Goal: Transaction & Acquisition: Purchase product/service

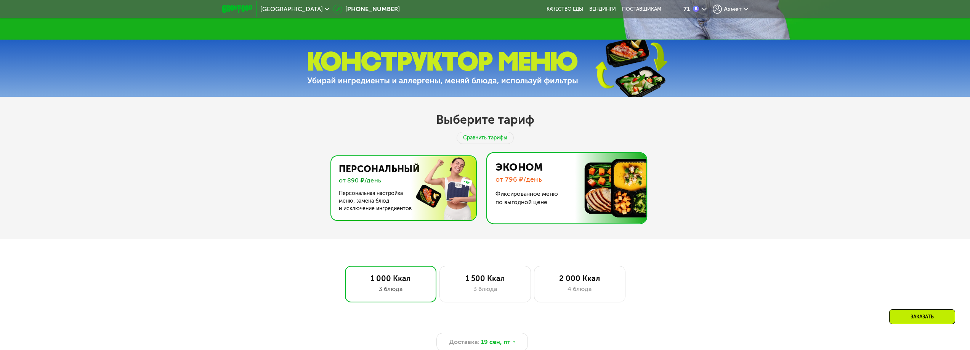
scroll to position [419, 0]
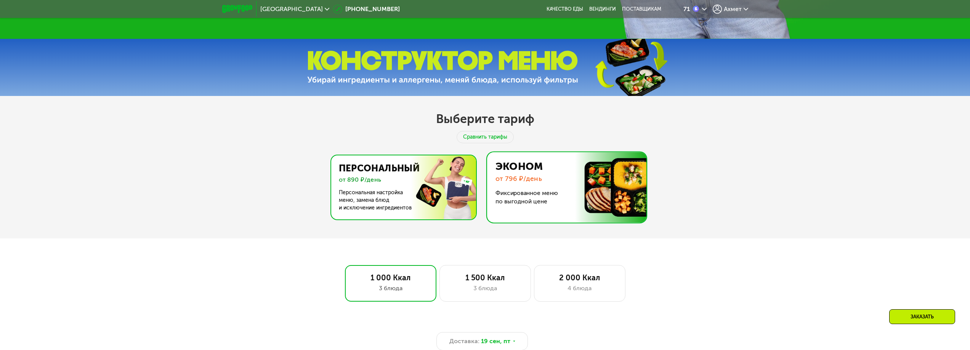
click at [428, 205] on img at bounding box center [401, 187] width 148 height 64
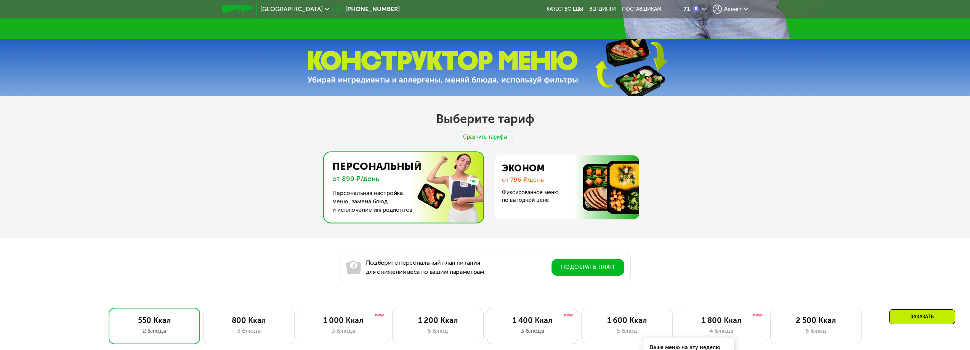
click at [550, 336] on div "3 блюда" at bounding box center [531, 330] width 75 height 9
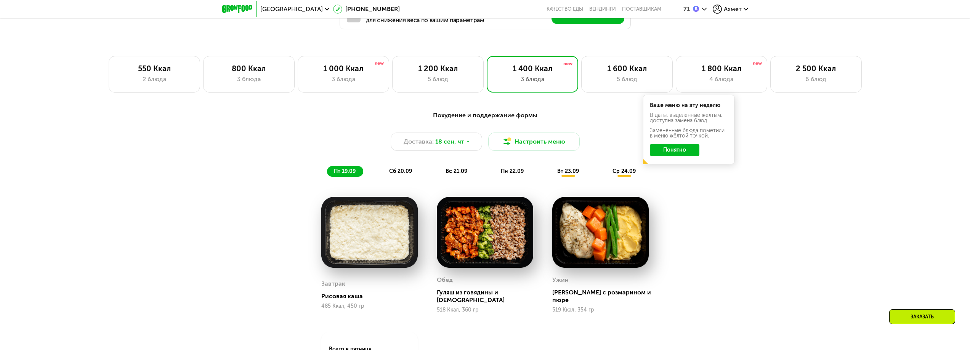
scroll to position [686, 0]
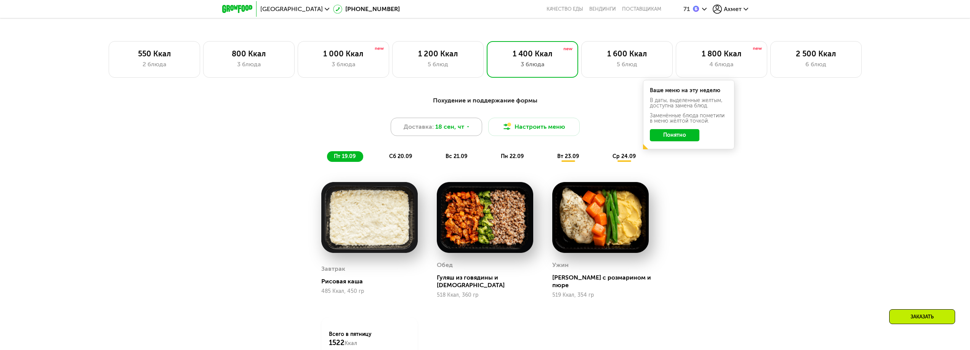
click at [452, 129] on span "18 сен, чт" at bounding box center [449, 126] width 29 height 9
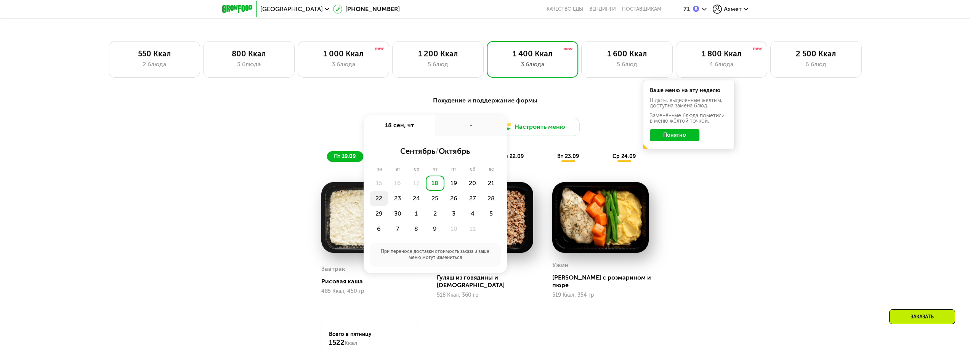
click at [377, 203] on div "22" at bounding box center [379, 198] width 19 height 15
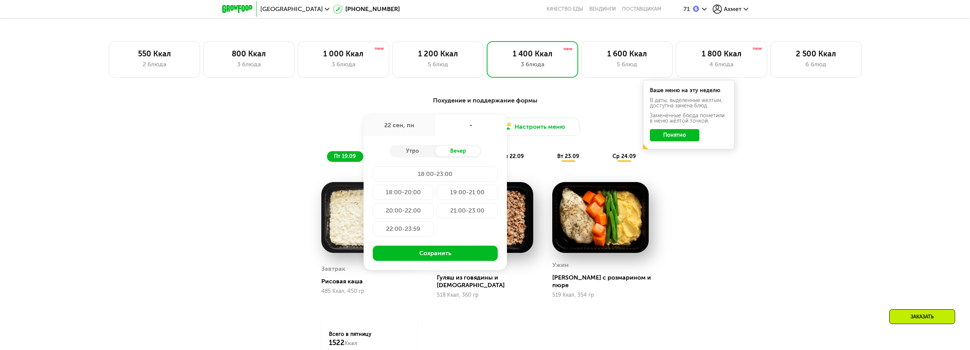
click at [472, 211] on div "21:00-23:00" at bounding box center [467, 210] width 61 height 15
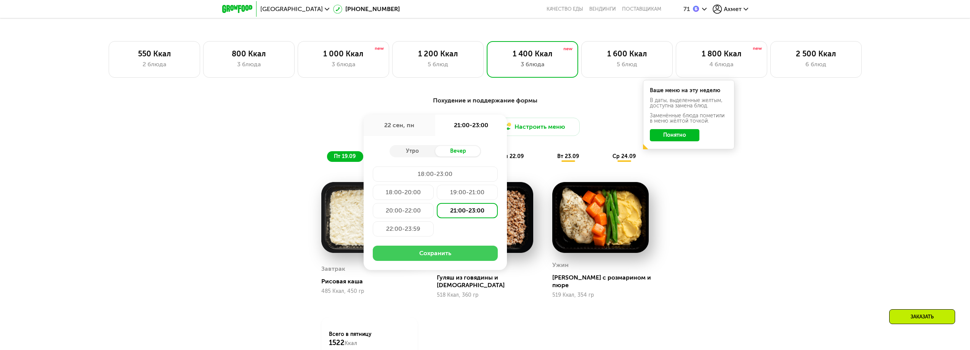
click at [466, 255] on button "Сохранить" at bounding box center [435, 253] width 125 height 15
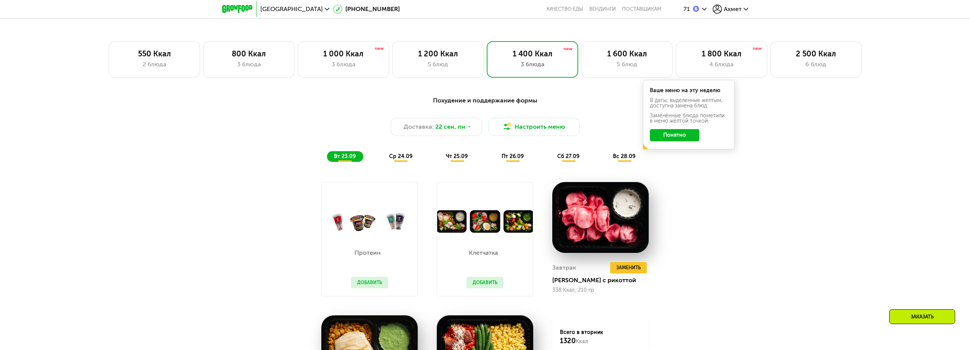
click at [677, 134] on button "Понятно" at bounding box center [675, 135] width 50 height 12
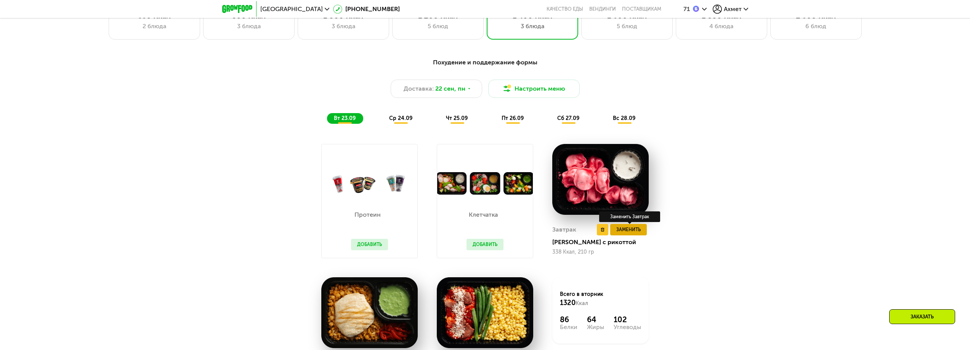
click at [637, 234] on span "Заменить" at bounding box center [628, 230] width 24 height 8
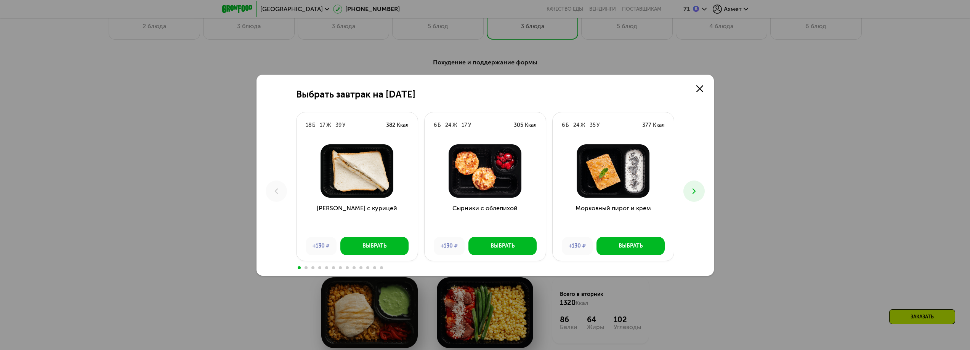
click at [693, 190] on icon at bounding box center [693, 191] width 9 height 9
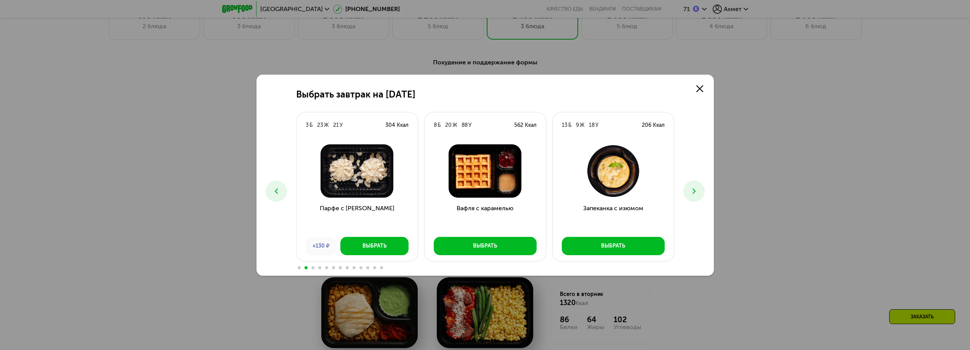
click at [691, 194] on icon at bounding box center [693, 191] width 9 height 9
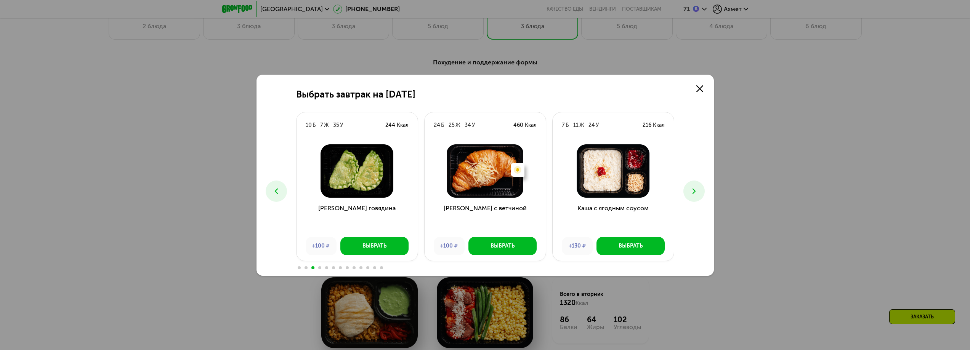
click at [691, 194] on icon at bounding box center [693, 191] width 9 height 9
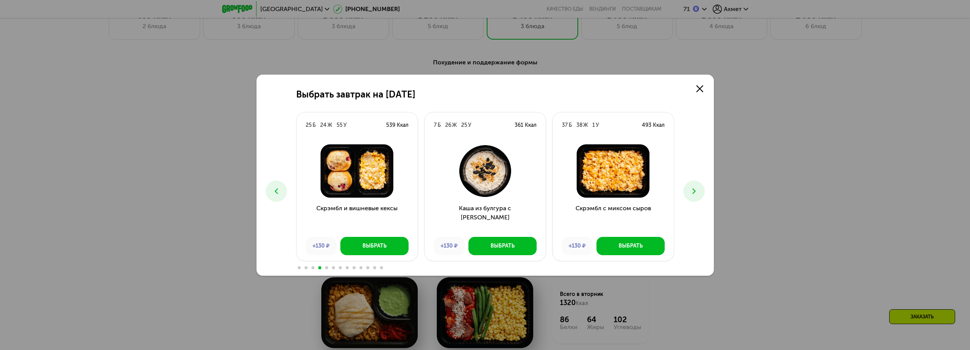
click at [691, 194] on icon at bounding box center [693, 191] width 9 height 9
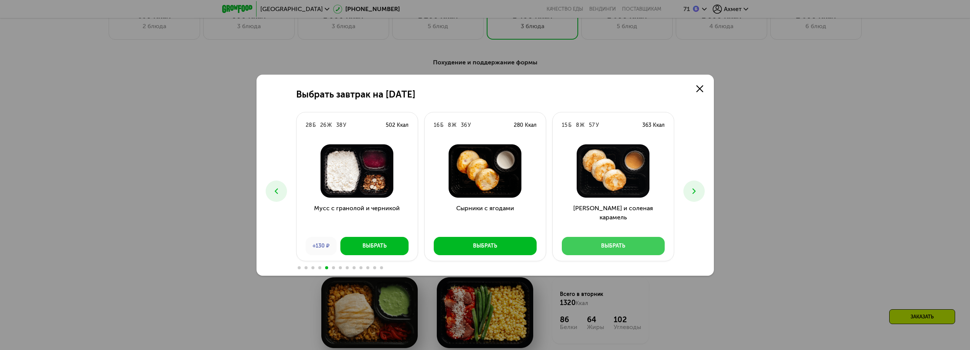
click at [628, 246] on button "Выбрать" at bounding box center [613, 246] width 103 height 18
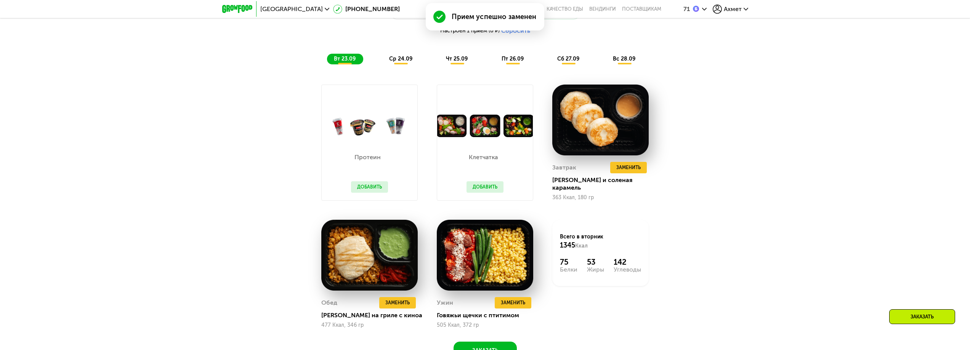
scroll to position [838, 0]
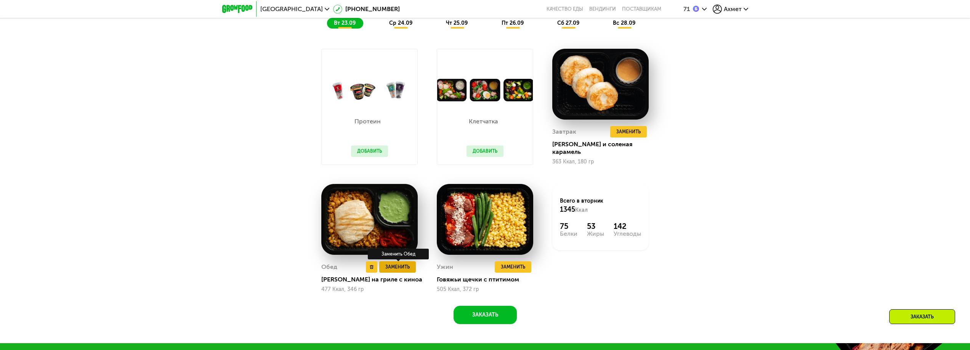
click at [404, 267] on span "Заменить" at bounding box center [397, 267] width 24 height 8
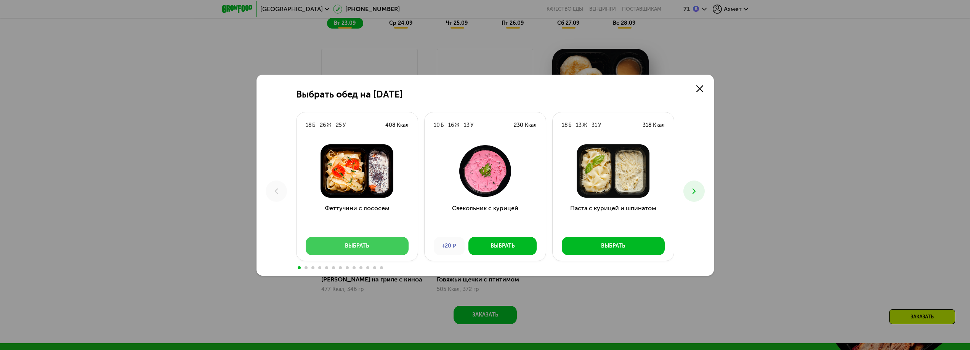
click at [386, 245] on button "Выбрать" at bounding box center [357, 246] width 103 height 18
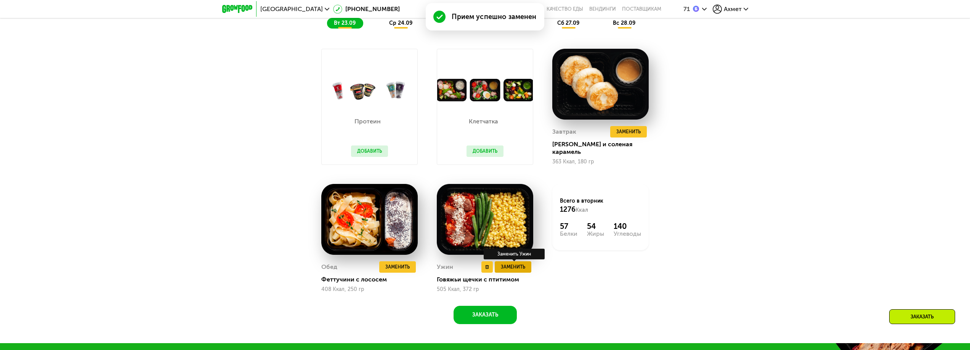
click at [517, 271] on span "Заменить" at bounding box center [513, 267] width 24 height 8
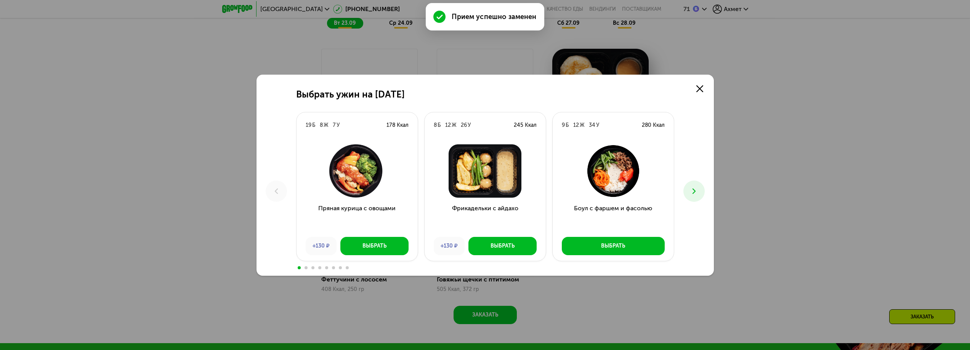
click at [695, 193] on icon at bounding box center [693, 191] width 9 height 9
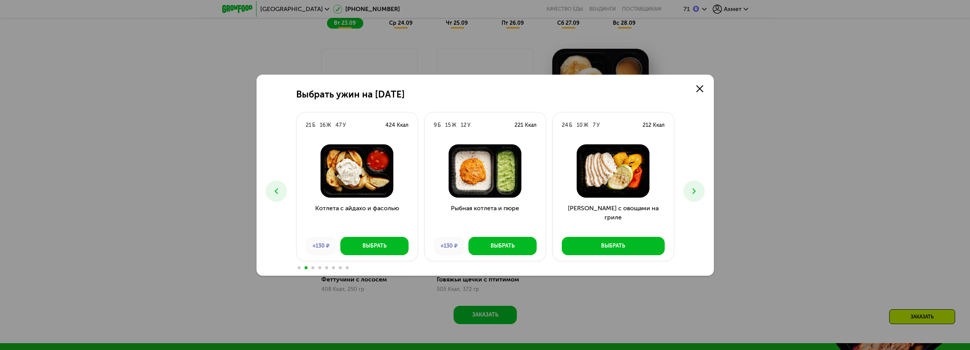
click at [695, 193] on icon at bounding box center [693, 191] width 9 height 9
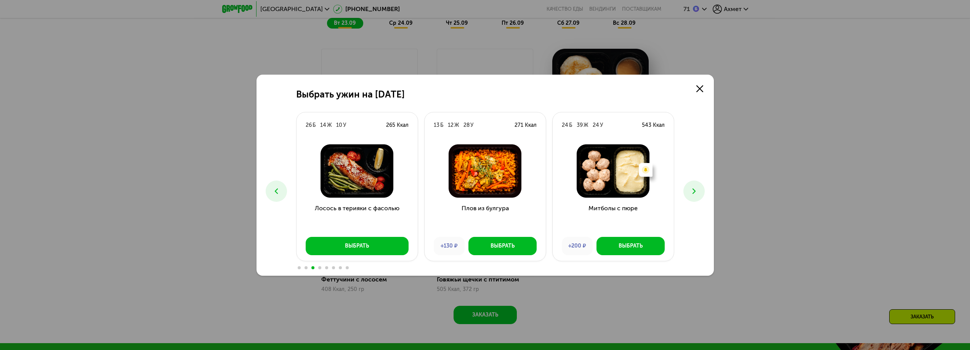
click at [695, 193] on icon at bounding box center [693, 191] width 9 height 9
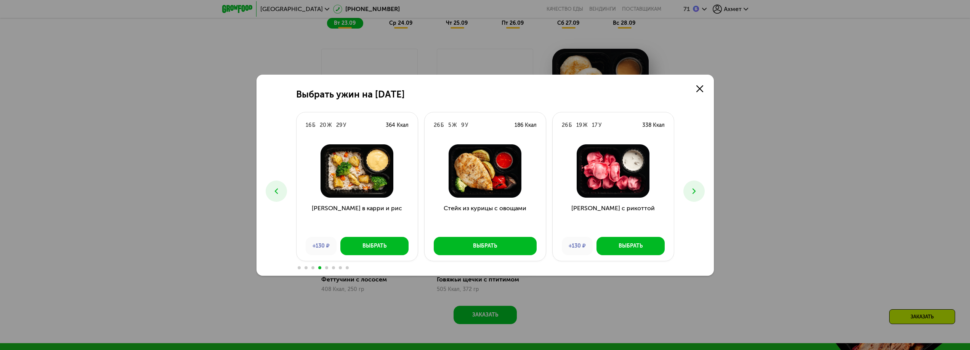
click at [695, 193] on icon at bounding box center [693, 191] width 9 height 9
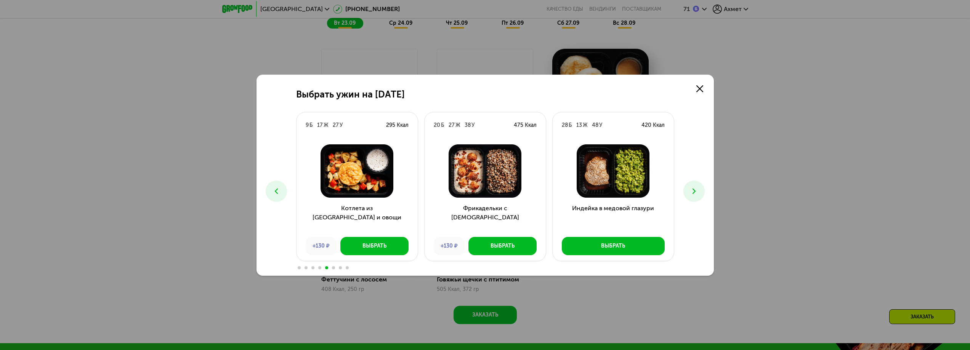
click at [695, 193] on icon at bounding box center [693, 191] width 9 height 9
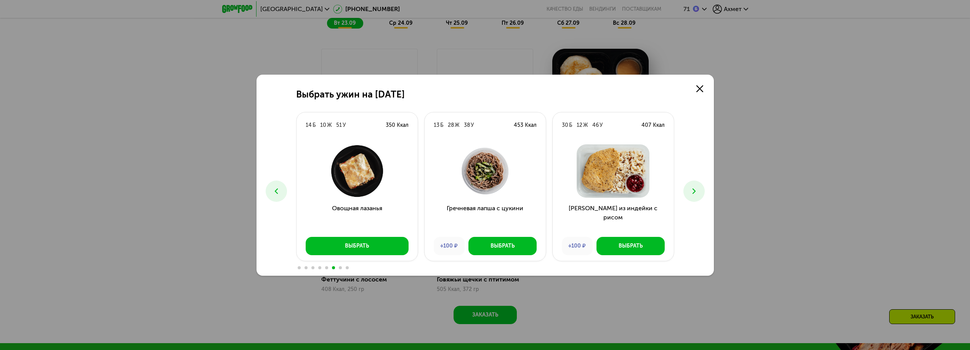
click at [695, 193] on icon at bounding box center [693, 191] width 9 height 9
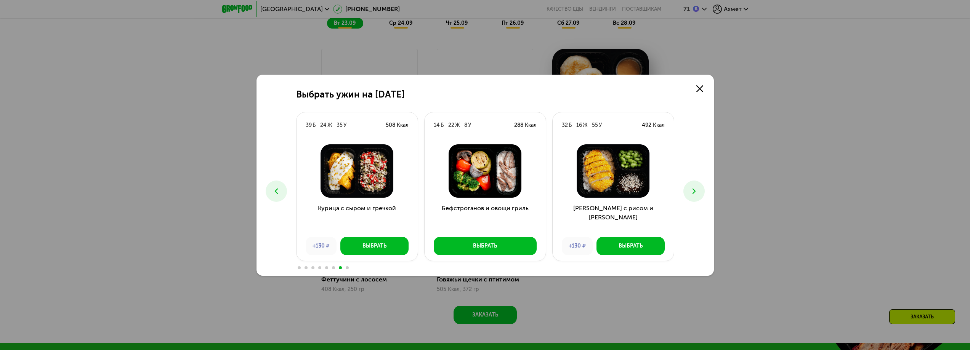
click at [695, 193] on icon at bounding box center [693, 191] width 9 height 9
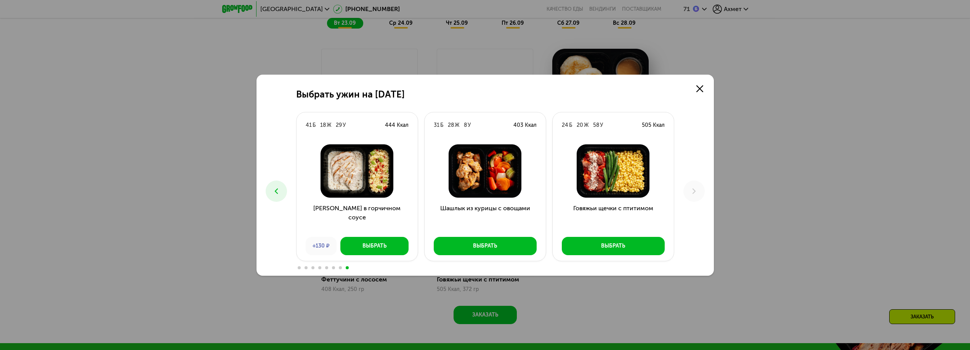
click at [278, 191] on icon at bounding box center [276, 191] width 9 height 9
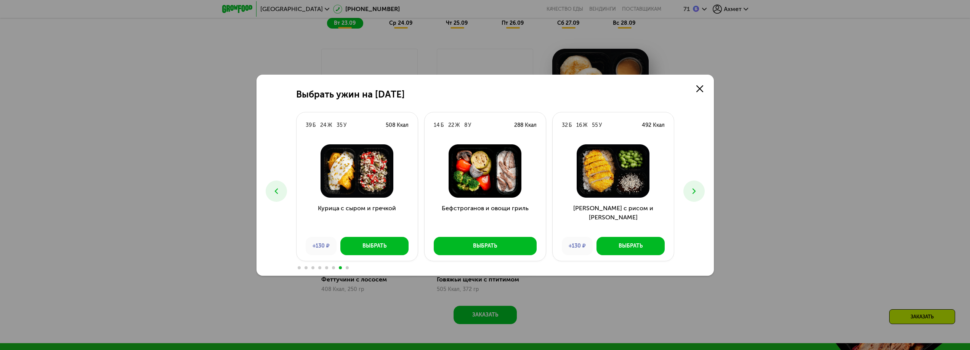
click at [278, 191] on icon at bounding box center [276, 191] width 9 height 9
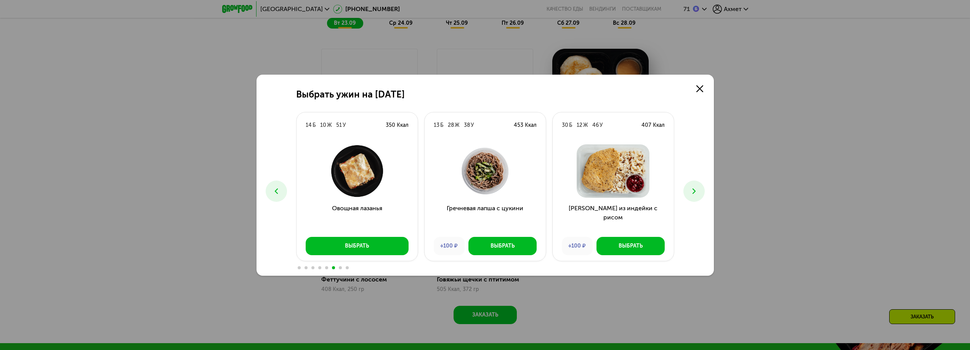
click at [278, 191] on icon at bounding box center [276, 191] width 9 height 9
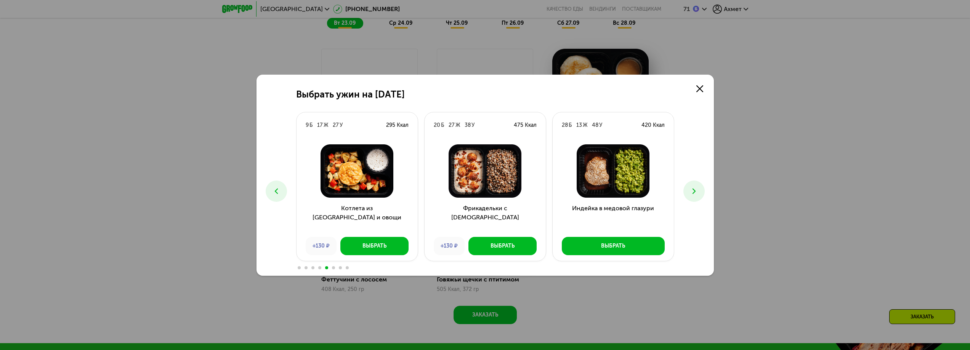
click at [278, 191] on icon at bounding box center [276, 191] width 9 height 9
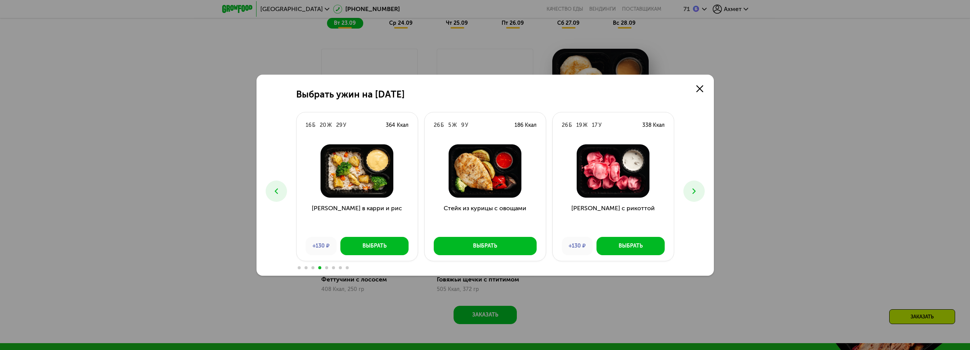
click at [278, 191] on icon at bounding box center [276, 191] width 9 height 9
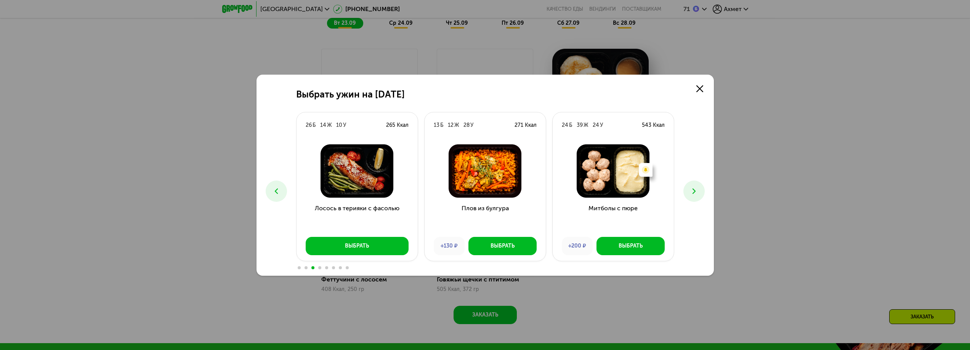
click at [278, 191] on icon at bounding box center [276, 191] width 9 height 9
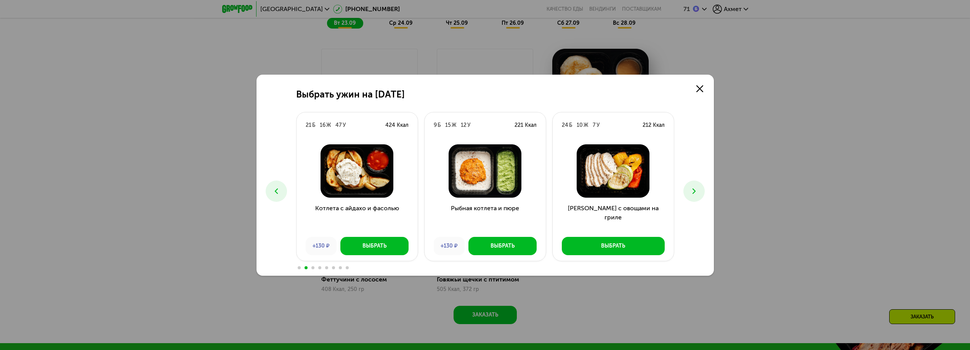
click at [689, 196] on button at bounding box center [693, 191] width 21 height 21
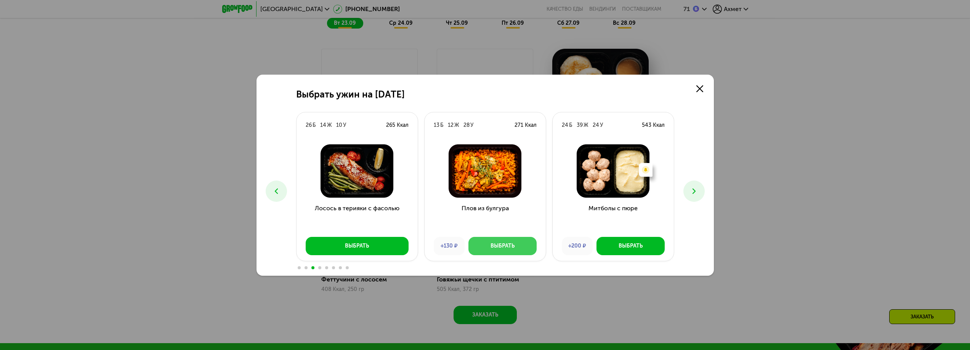
click at [497, 251] on button "Выбрать" at bounding box center [502, 246] width 68 height 18
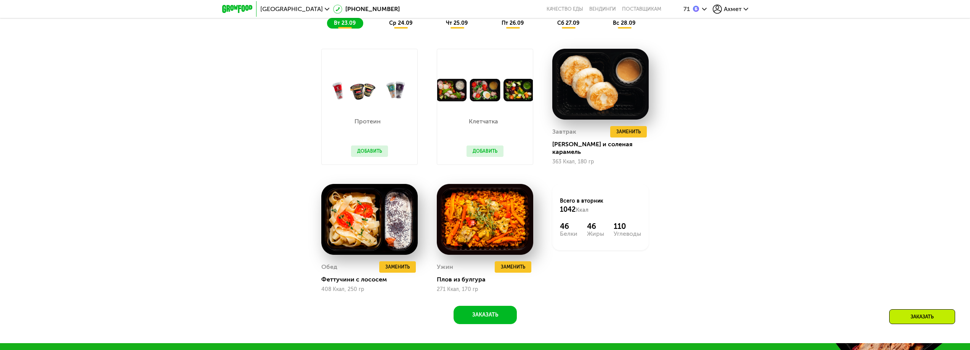
click at [402, 26] on span "ср 24.09" at bounding box center [400, 23] width 23 height 6
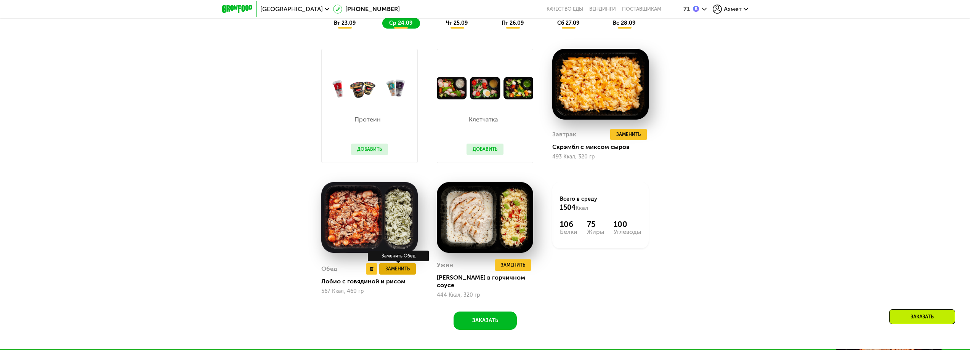
click at [403, 268] on span "Заменить" at bounding box center [397, 269] width 24 height 8
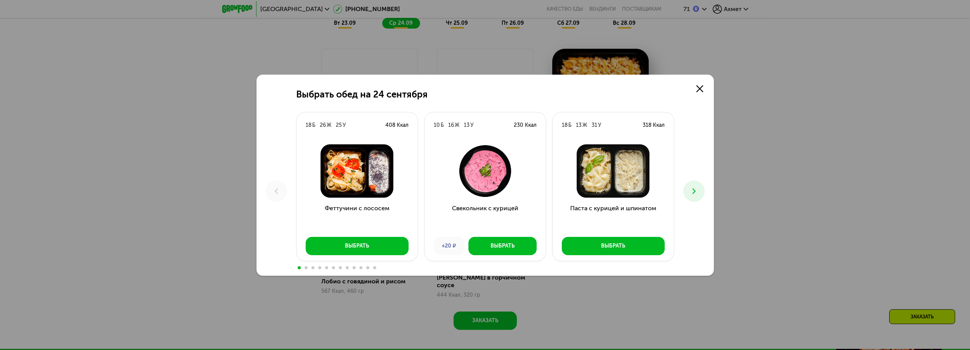
click at [694, 189] on icon at bounding box center [693, 191] width 9 height 9
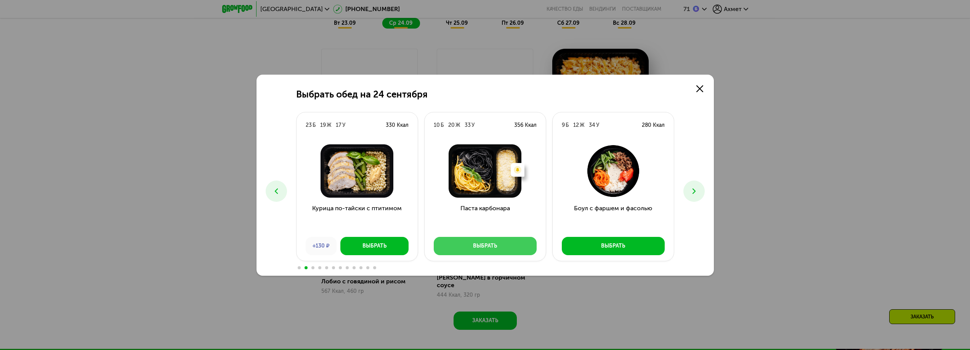
click at [476, 244] on div "Выбрать" at bounding box center [485, 246] width 24 height 8
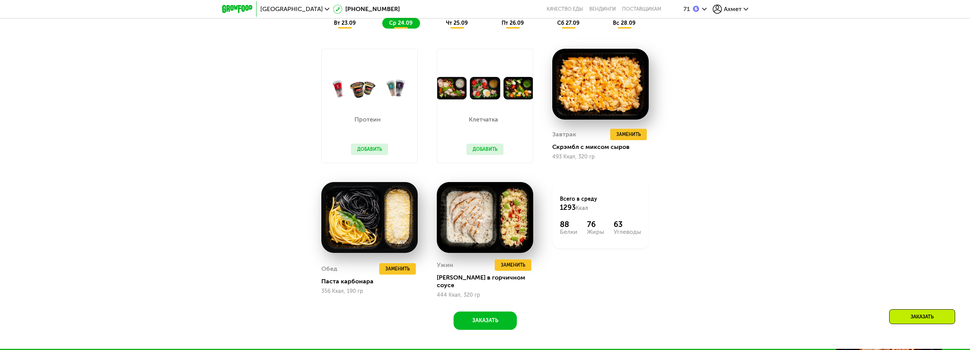
click at [460, 26] on span "чт 25.09" at bounding box center [457, 23] width 22 height 6
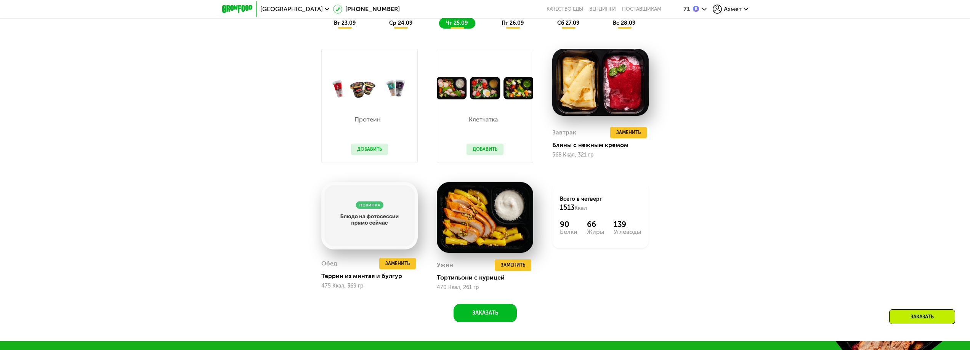
click at [506, 26] on span "пт 26.09" at bounding box center [512, 23] width 22 height 6
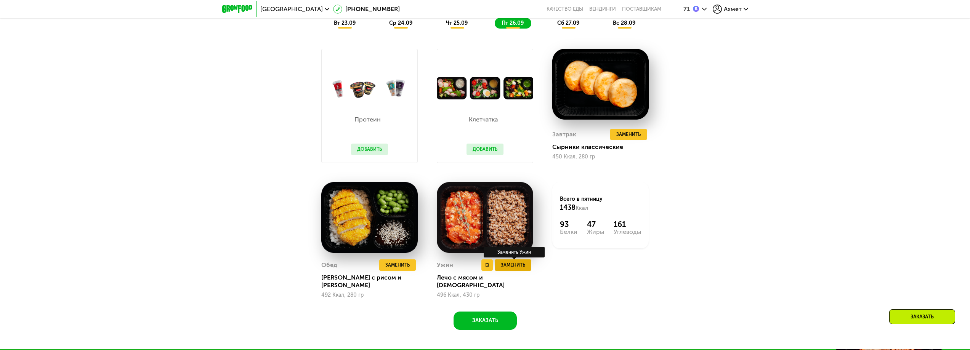
click at [521, 266] on span "Заменить" at bounding box center [513, 265] width 24 height 8
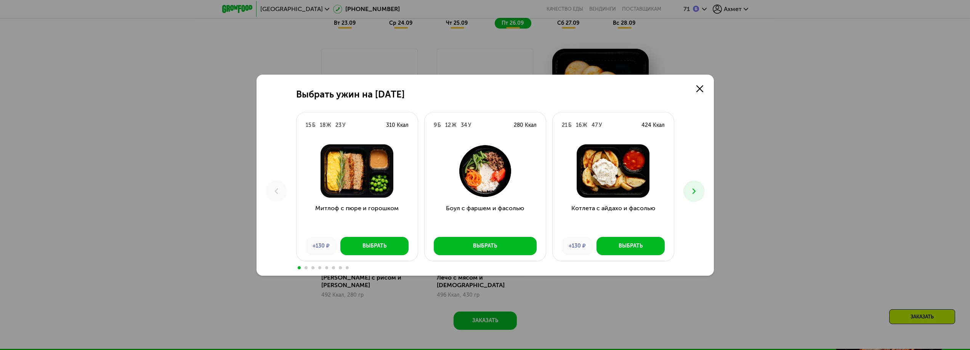
click at [698, 190] on icon at bounding box center [693, 191] width 9 height 9
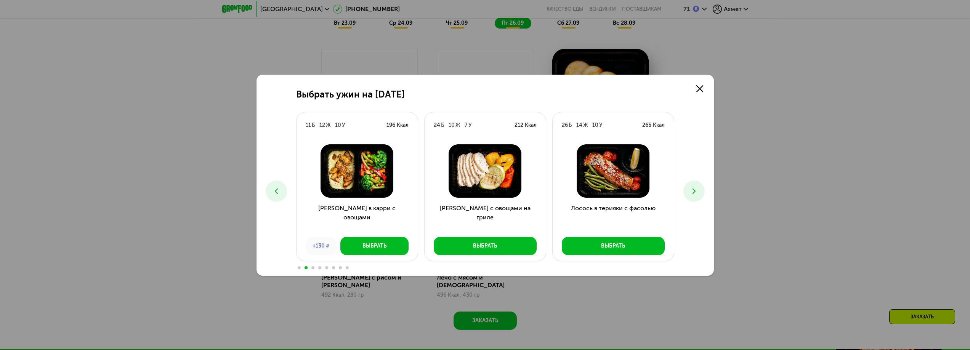
click at [698, 190] on icon at bounding box center [693, 191] width 9 height 9
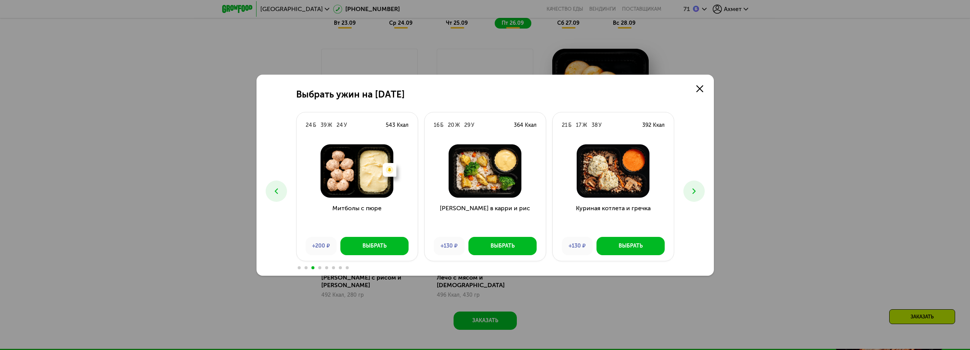
click at [698, 190] on icon at bounding box center [693, 191] width 9 height 9
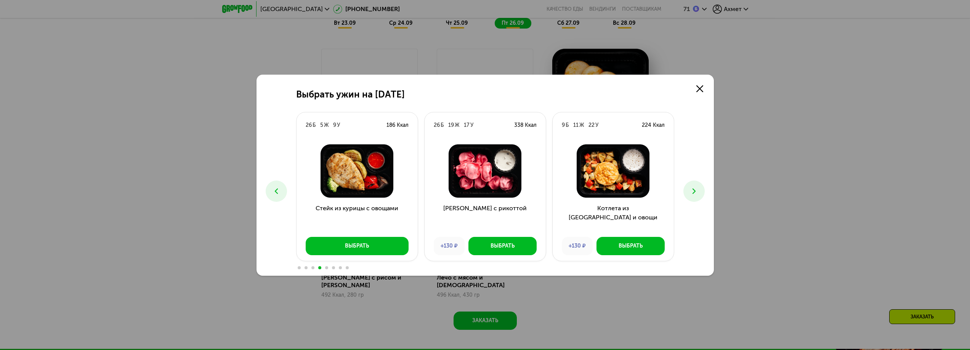
click at [698, 190] on icon at bounding box center [693, 191] width 9 height 9
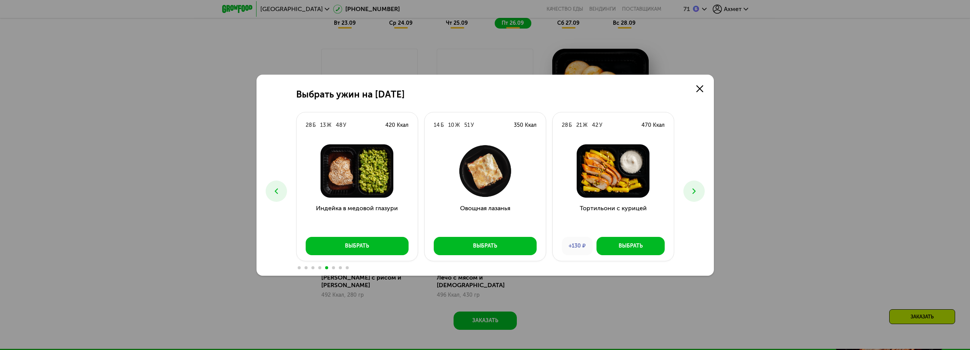
click at [698, 190] on icon at bounding box center [693, 191] width 9 height 9
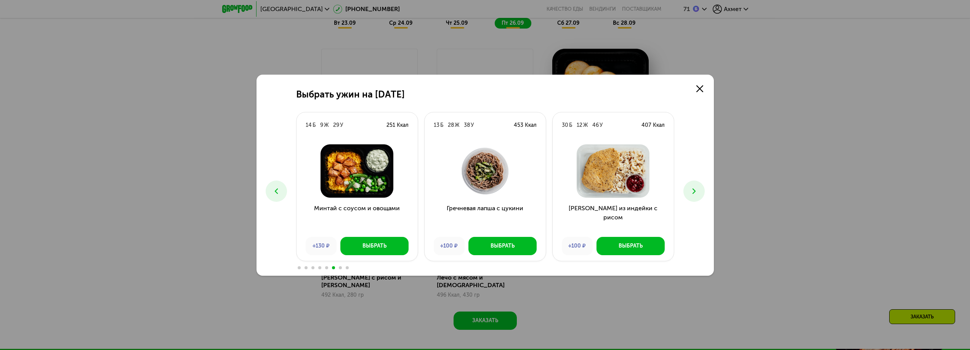
click at [697, 190] on icon at bounding box center [693, 191] width 9 height 9
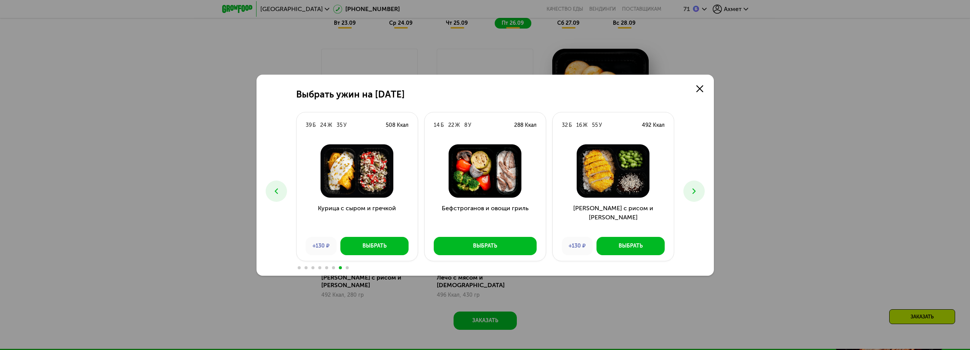
click at [697, 190] on icon at bounding box center [693, 191] width 9 height 9
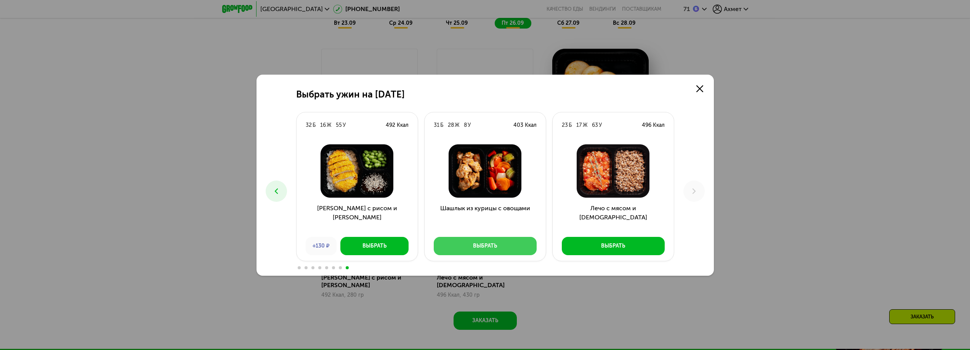
click at [462, 248] on button "Выбрать" at bounding box center [485, 246] width 103 height 18
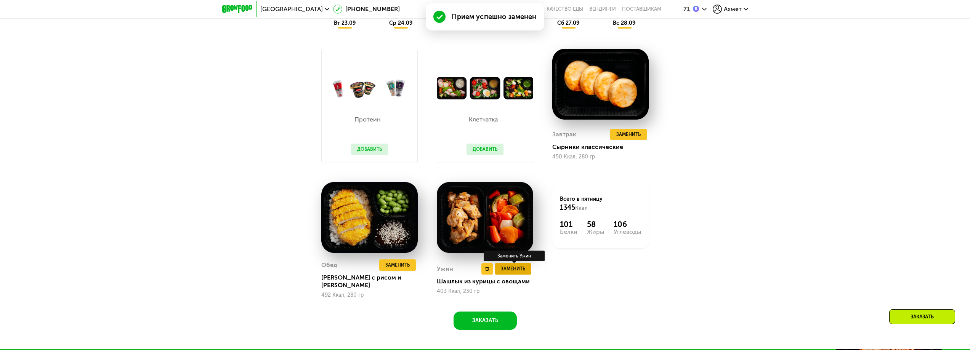
click at [507, 266] on span "Заменить" at bounding box center [513, 269] width 24 height 8
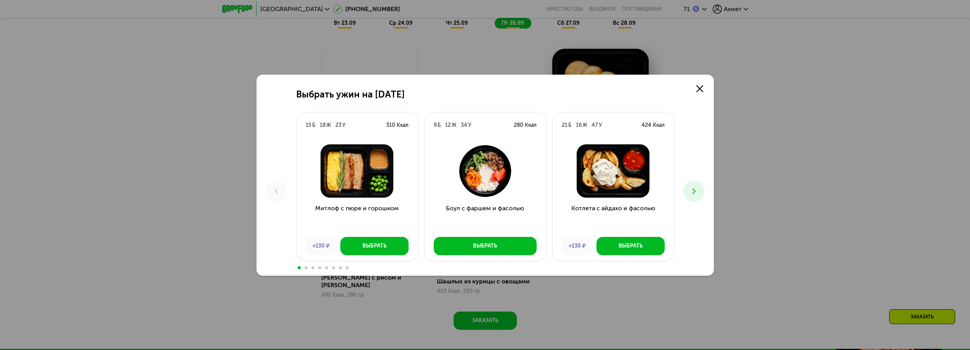
click at [689, 193] on icon at bounding box center [693, 191] width 9 height 9
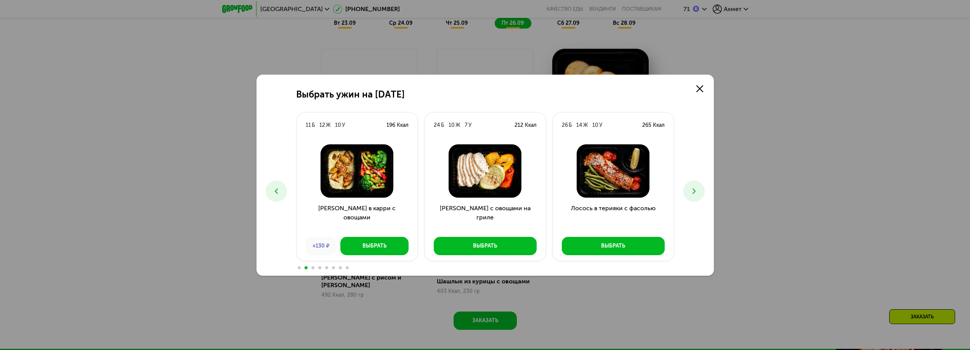
click at [689, 193] on icon at bounding box center [693, 191] width 9 height 9
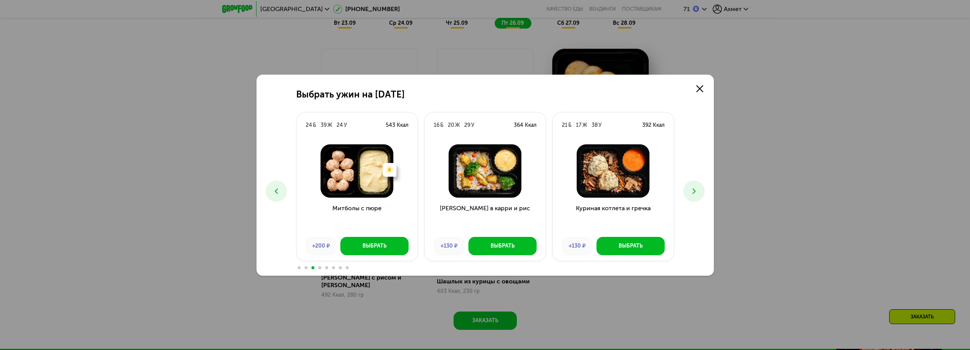
click at [689, 193] on icon at bounding box center [693, 191] width 9 height 9
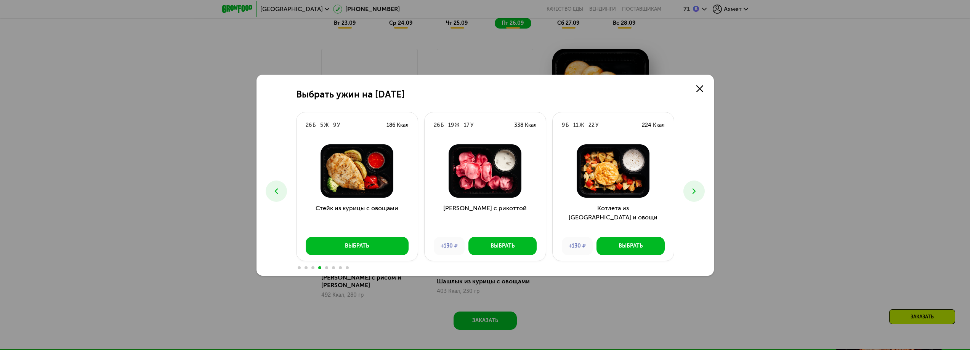
click at [689, 193] on icon at bounding box center [693, 191] width 9 height 9
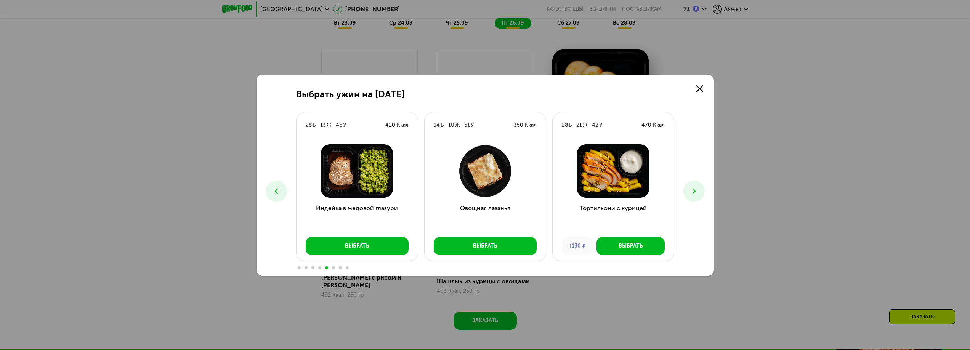
click at [689, 193] on icon at bounding box center [693, 191] width 9 height 9
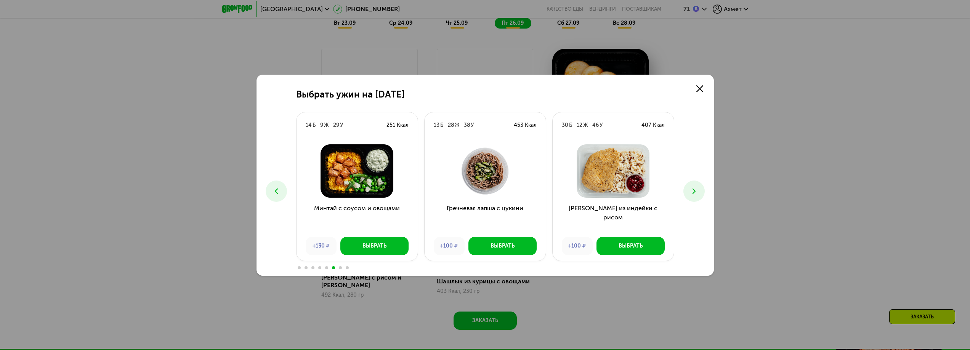
click at [689, 193] on icon at bounding box center [693, 191] width 9 height 9
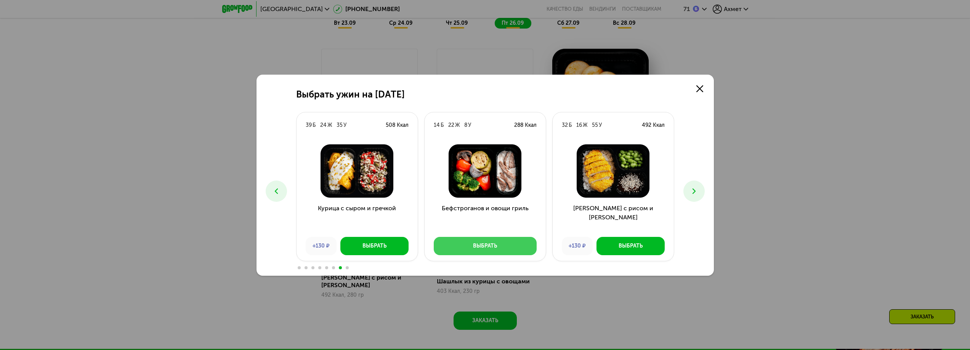
click at [480, 242] on div "Выбрать" at bounding box center [485, 246] width 24 height 8
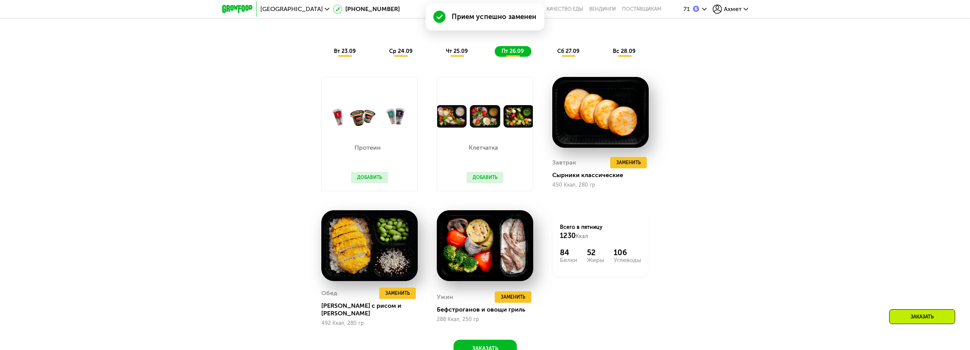
scroll to position [724, 0]
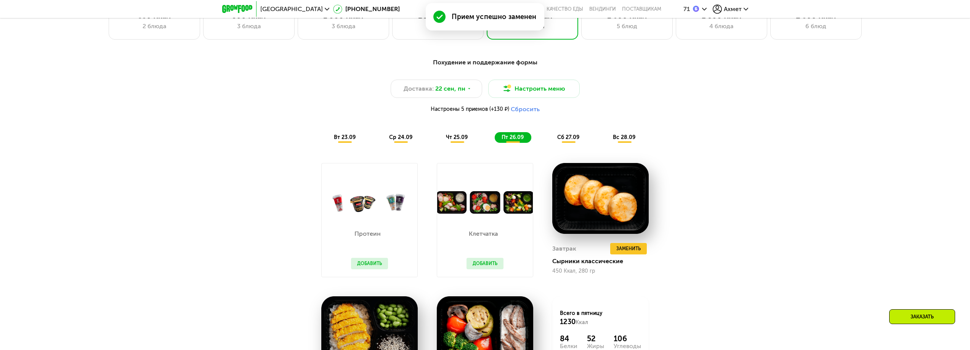
click at [571, 139] on span "сб 27.09" at bounding box center [568, 137] width 22 height 6
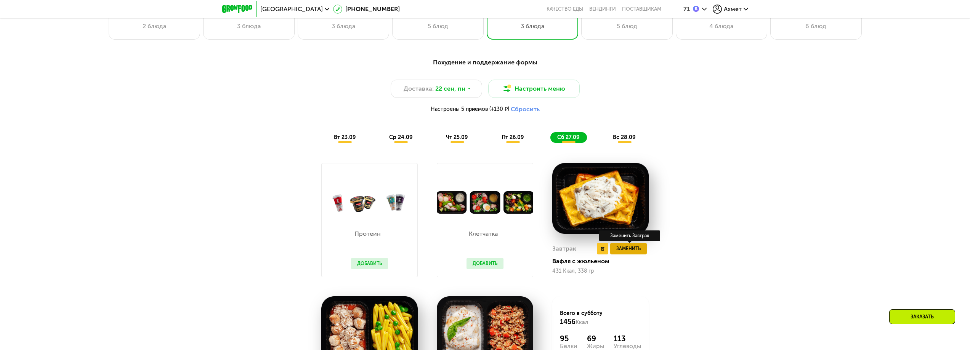
click at [633, 252] on span "Заменить" at bounding box center [628, 249] width 24 height 8
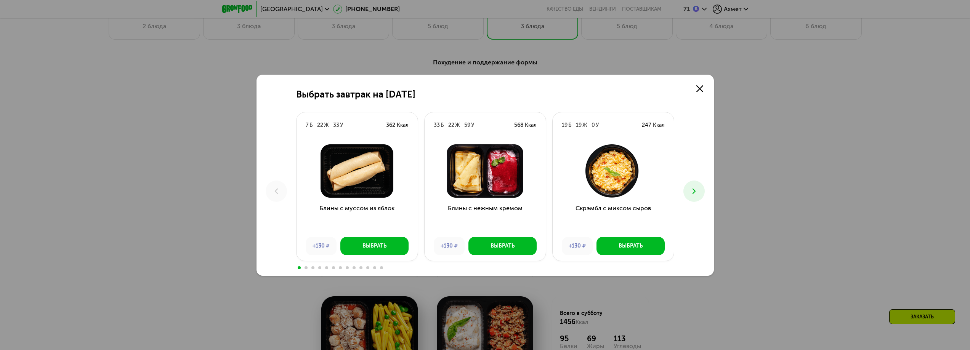
click at [696, 189] on icon at bounding box center [693, 191] width 9 height 9
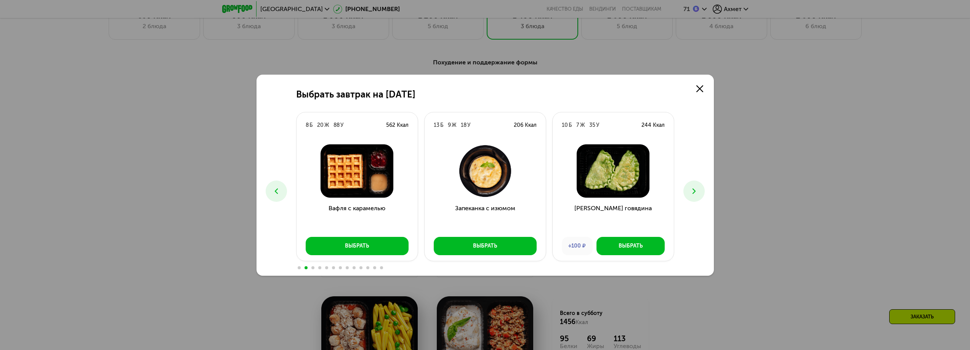
click at [696, 189] on icon at bounding box center [693, 191] width 9 height 9
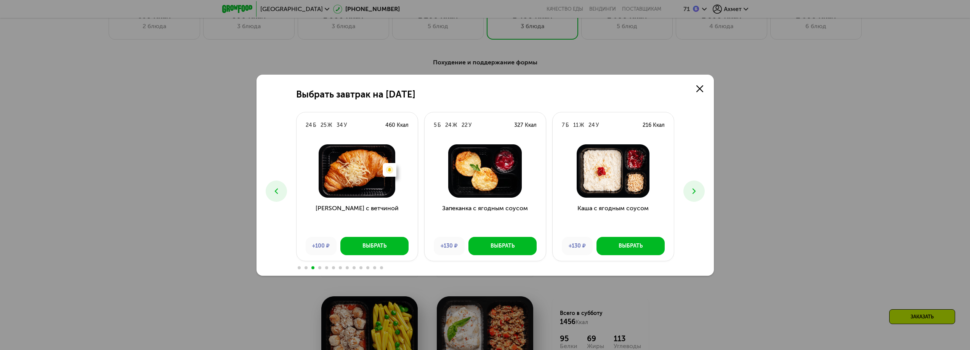
click at [696, 189] on icon at bounding box center [693, 191] width 9 height 9
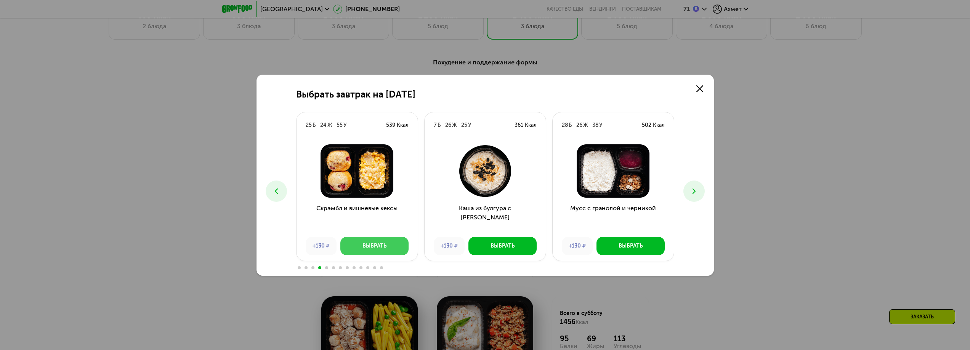
click at [373, 243] on div "Выбрать" at bounding box center [374, 246] width 24 height 8
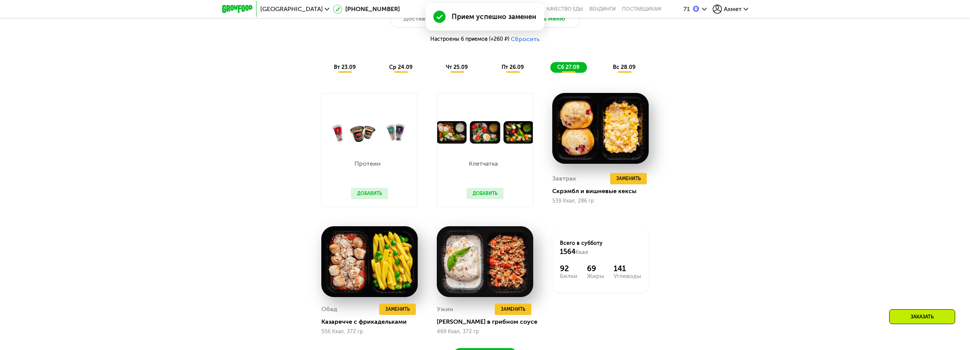
scroll to position [838, 0]
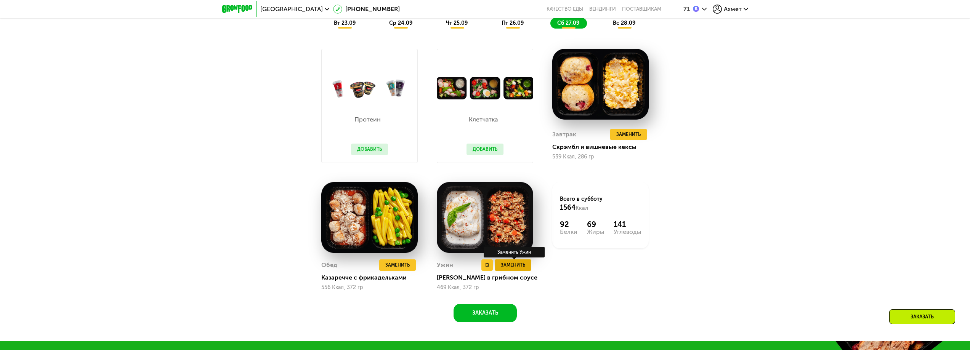
click at [515, 267] on span "Заменить" at bounding box center [513, 265] width 24 height 8
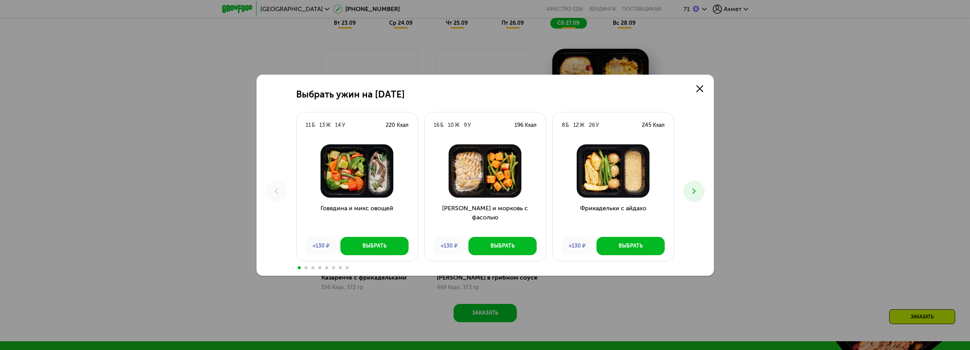
click at [693, 187] on icon at bounding box center [693, 191] width 9 height 9
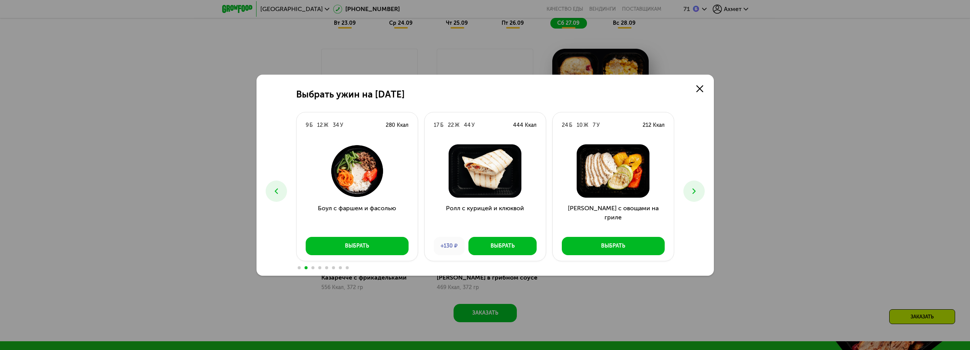
click at [694, 195] on icon at bounding box center [693, 191] width 9 height 9
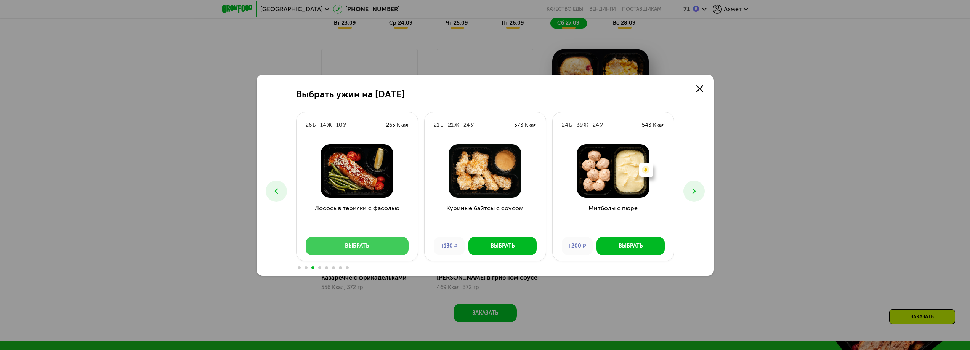
click at [376, 245] on button "Выбрать" at bounding box center [357, 246] width 103 height 18
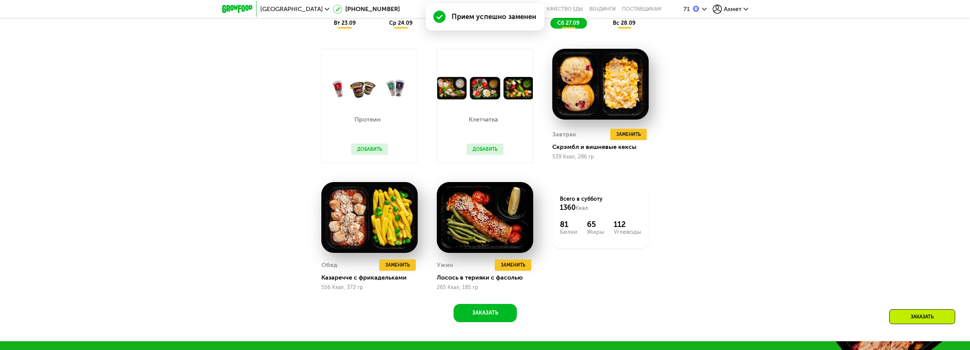
click at [619, 25] on span "вс 28.09" at bounding box center [624, 23] width 22 height 6
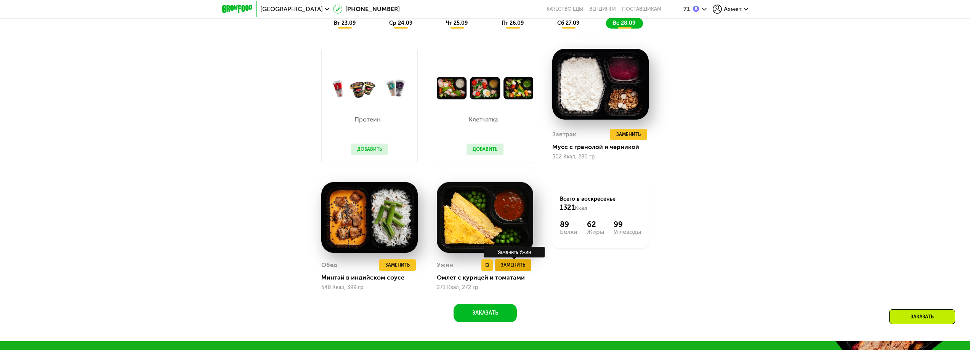
click at [526, 268] on button "Заменить" at bounding box center [512, 264] width 37 height 11
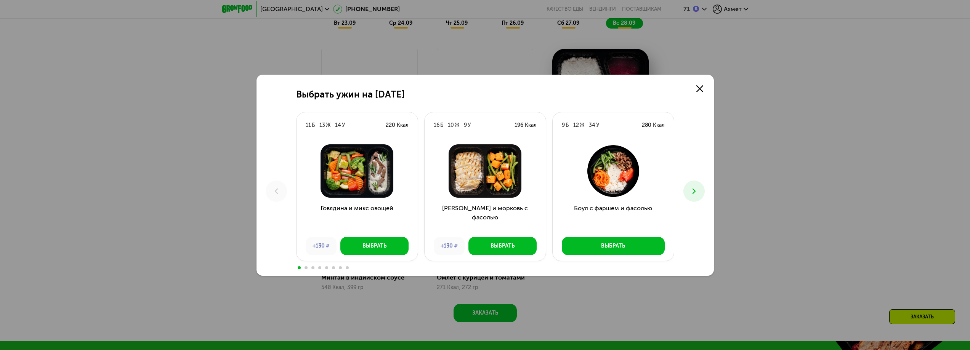
click at [692, 189] on icon at bounding box center [693, 191] width 9 height 9
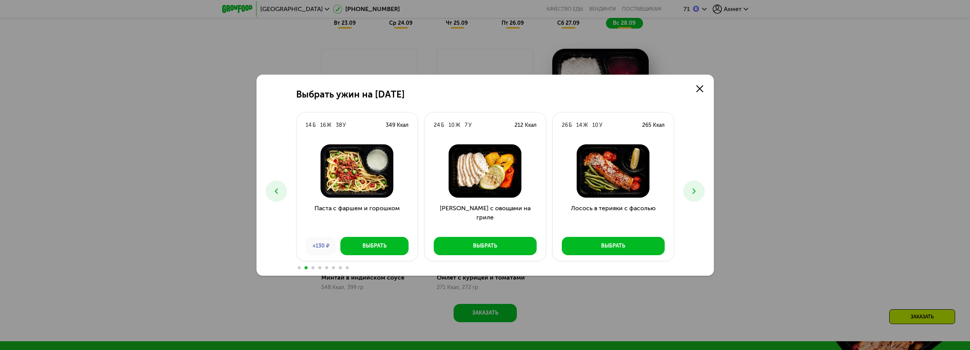
click at [692, 189] on icon at bounding box center [693, 191] width 9 height 9
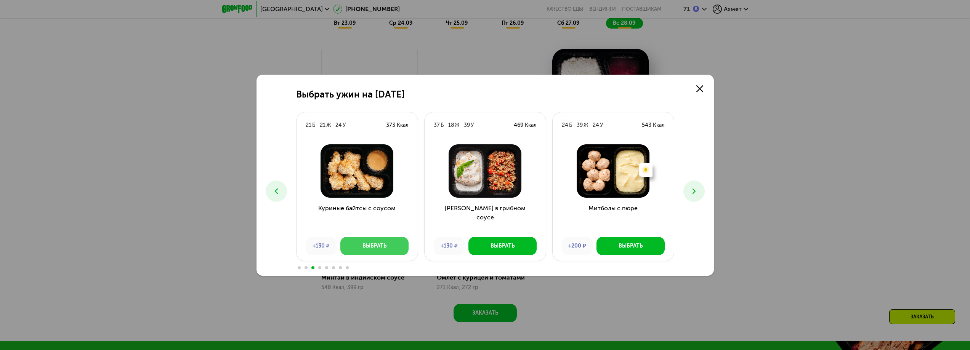
click at [392, 243] on button "Выбрать" at bounding box center [374, 246] width 68 height 18
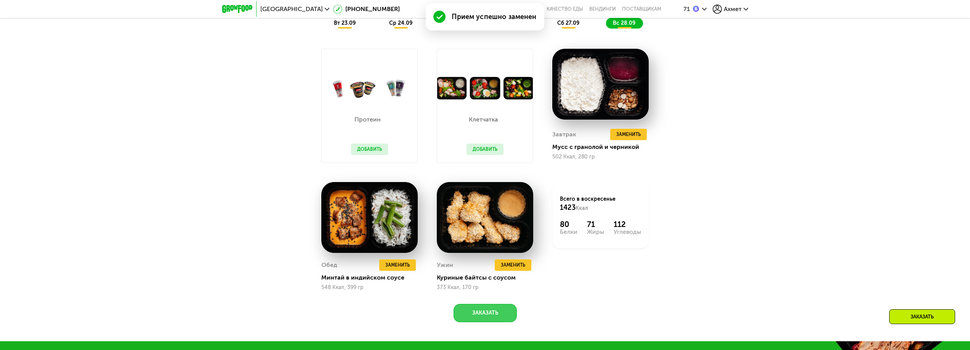
click at [485, 318] on button "Заказать" at bounding box center [484, 313] width 63 height 18
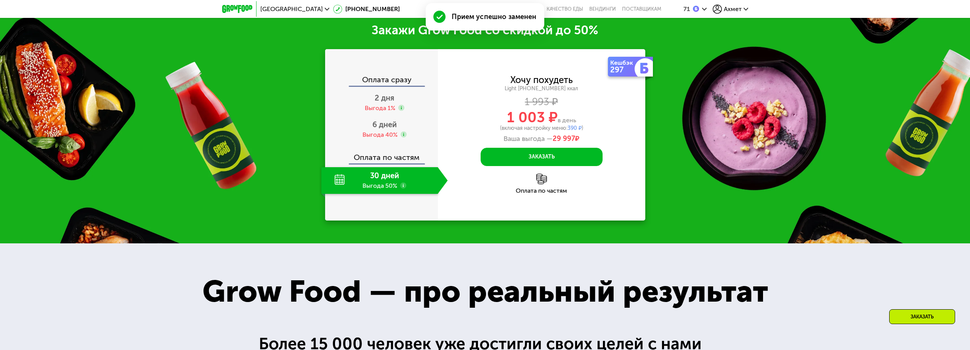
scroll to position [1182, 0]
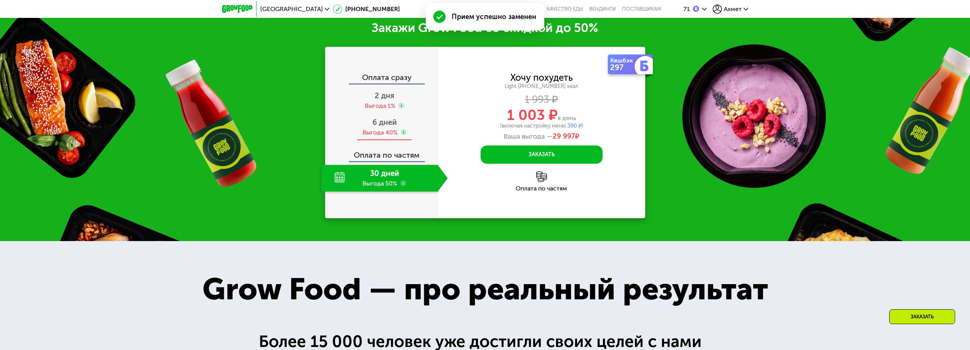
click at [378, 127] on span "6 дней" at bounding box center [384, 122] width 24 height 9
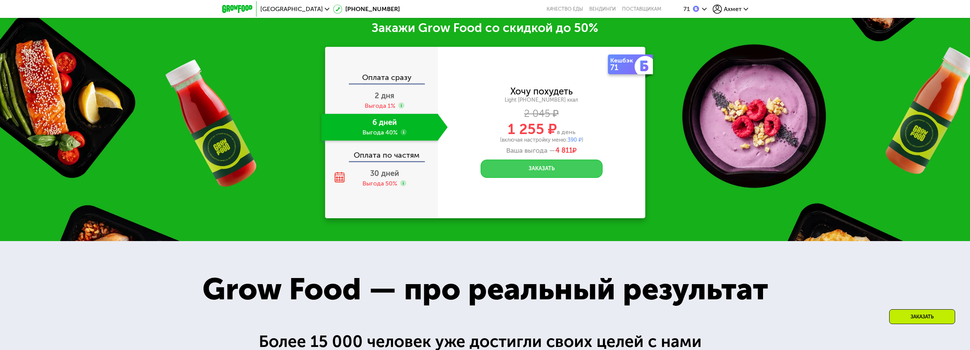
click at [519, 174] on button "Заказать" at bounding box center [541, 169] width 122 height 18
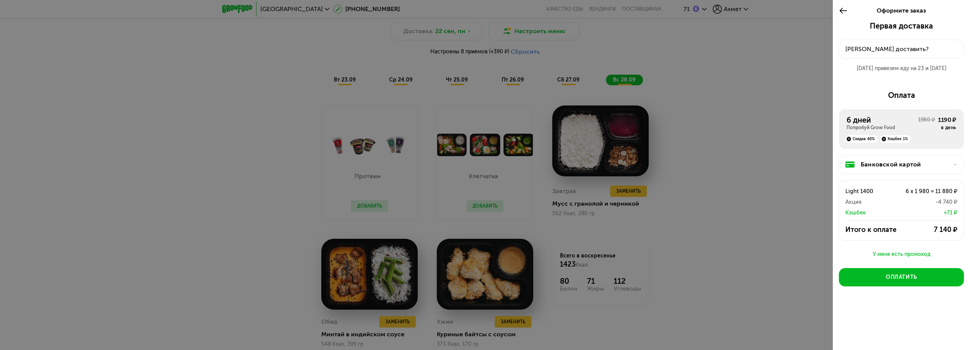
scroll to position [687, 0]
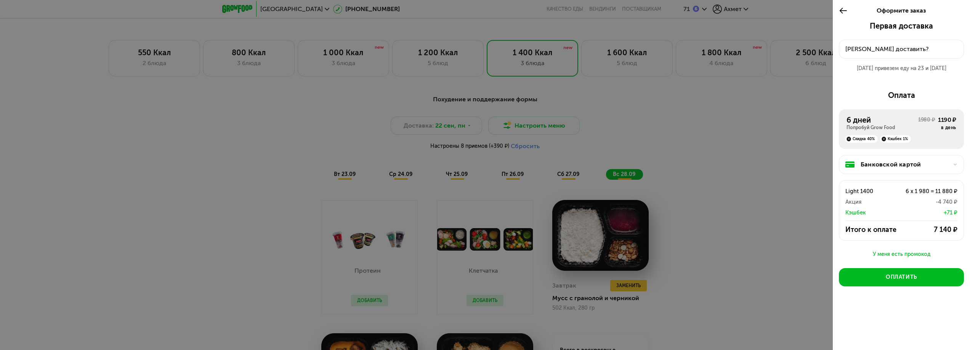
click at [882, 53] on div "Куда доставить?" at bounding box center [901, 49] width 112 height 9
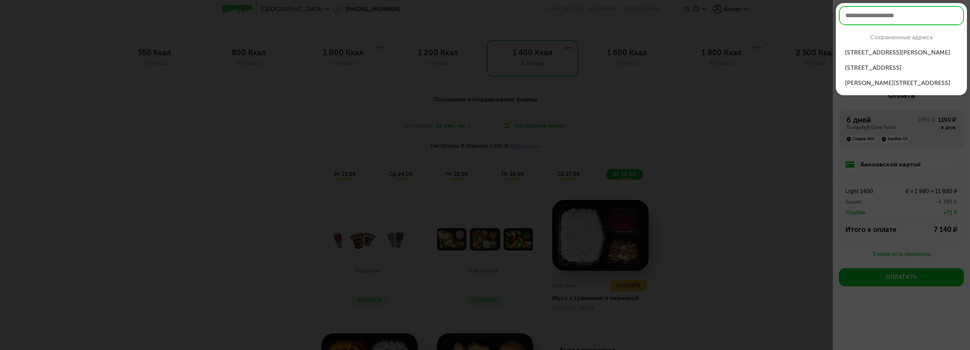
click at [885, 52] on div "б-р Матроса Железняка, 30к2" at bounding box center [901, 52] width 113 height 9
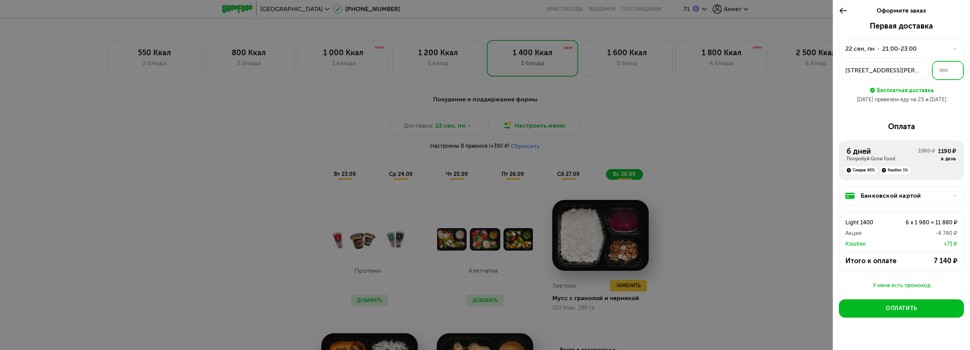
click at [952, 73] on input "text" at bounding box center [947, 70] width 32 height 19
type input "**"
click at [877, 198] on div "Банковской картой" at bounding box center [904, 195] width 88 height 9
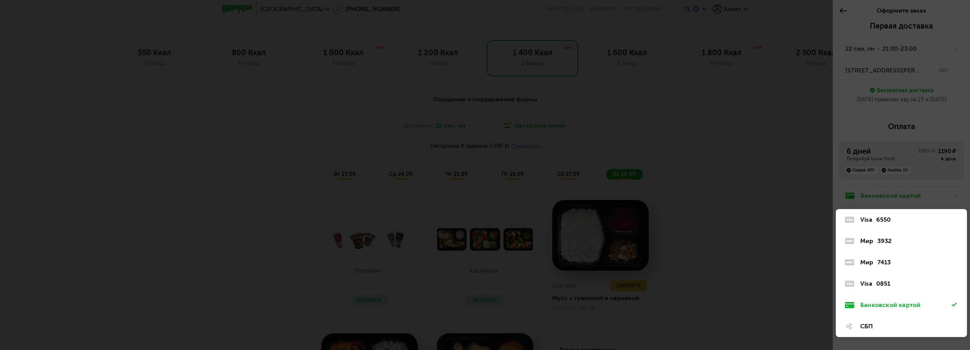
click at [907, 305] on div "Банковской картой" at bounding box center [905, 305] width 91 height 9
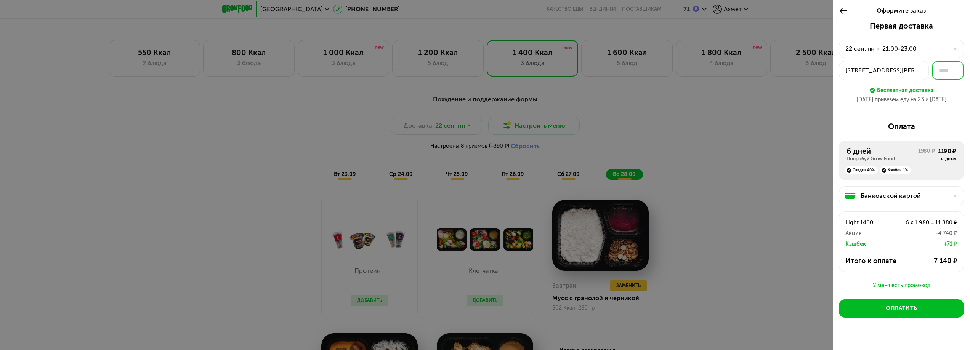
click at [939, 72] on input "text" at bounding box center [947, 70] width 32 height 19
type input "**"
click at [915, 311] on button "Оплатить" at bounding box center [900, 308] width 125 height 18
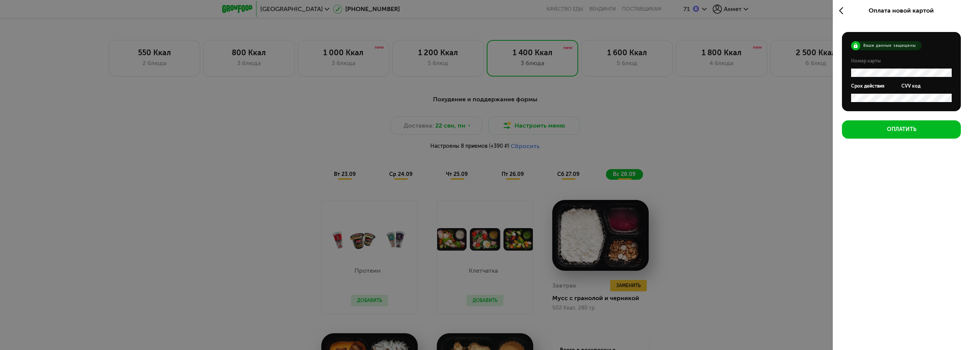
scroll to position [0, 0]
click at [897, 124] on button "Оплатить" at bounding box center [901, 129] width 119 height 18
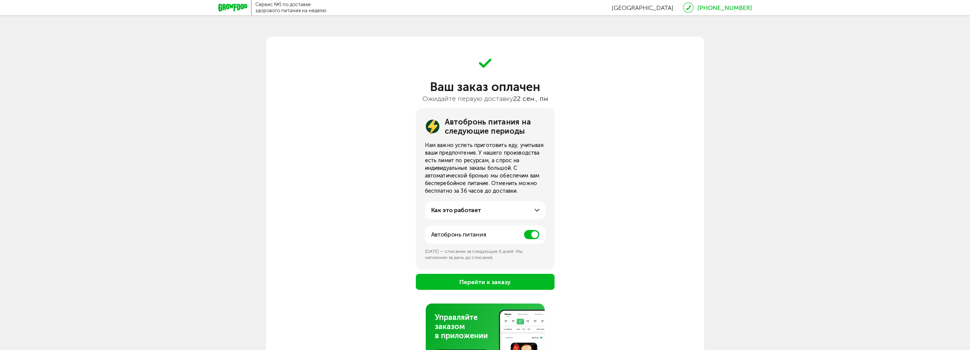
click at [522, 280] on button "Перейти к заказу" at bounding box center [485, 282] width 139 height 16
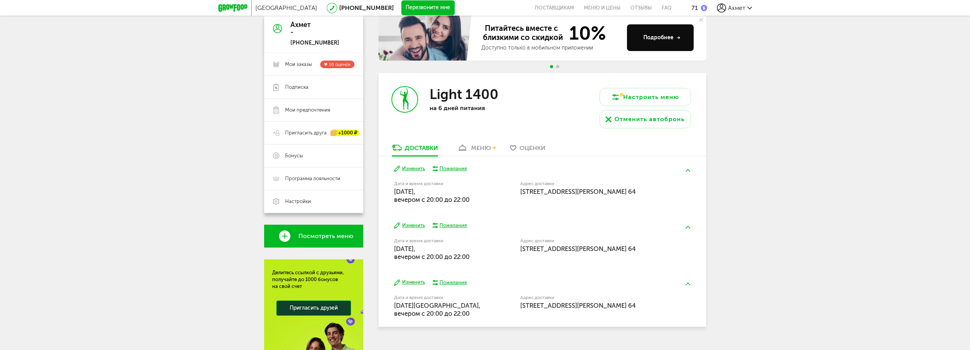
scroll to position [145, 0]
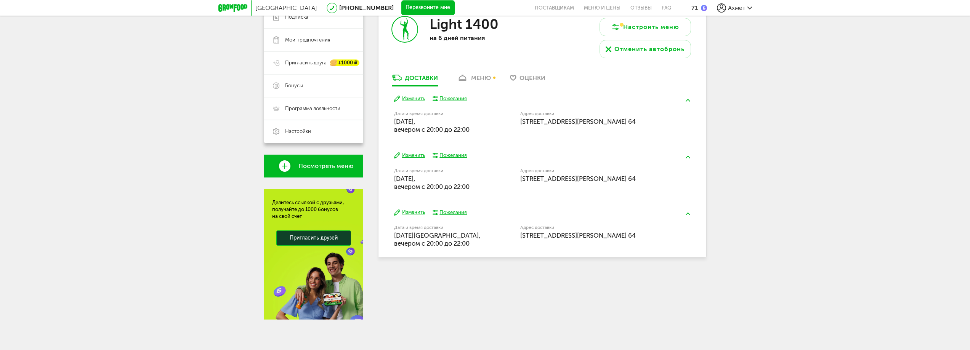
click at [480, 78] on div "меню" at bounding box center [481, 77] width 20 height 7
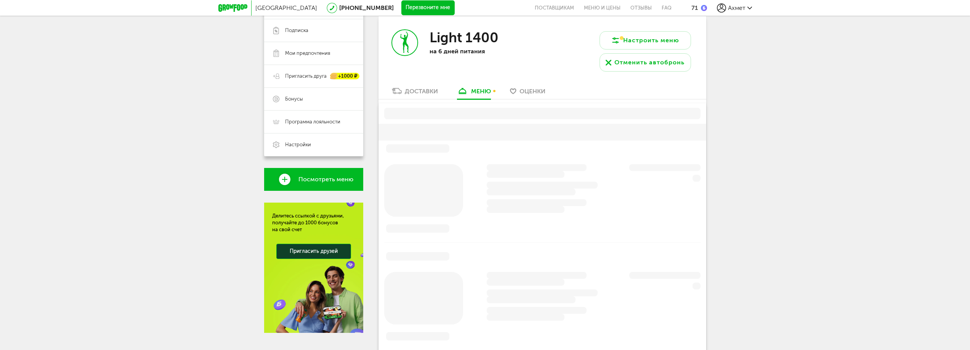
scroll to position [129, 0]
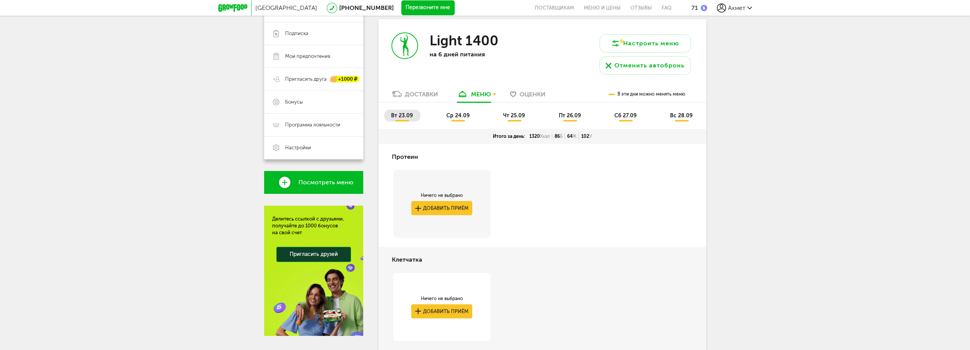
click at [456, 117] on span "ср 24.09" at bounding box center [457, 115] width 23 height 6
click at [399, 117] on span "вт 23.09" at bounding box center [402, 115] width 22 height 6
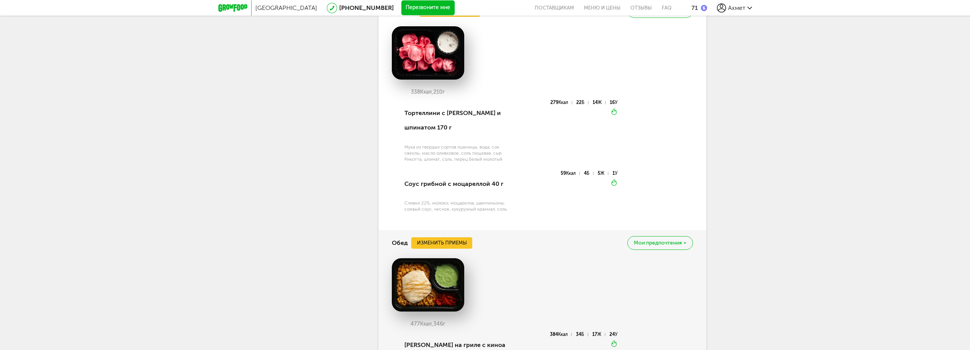
scroll to position [434, 0]
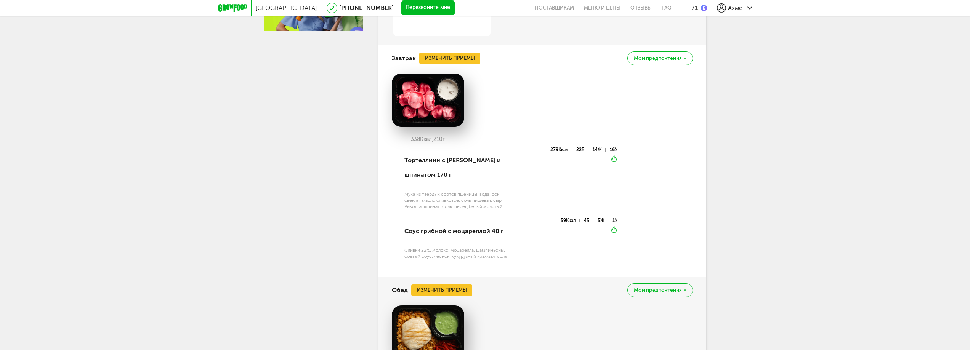
click at [661, 60] on span "Мои предпочтения" at bounding box center [658, 58] width 48 height 5
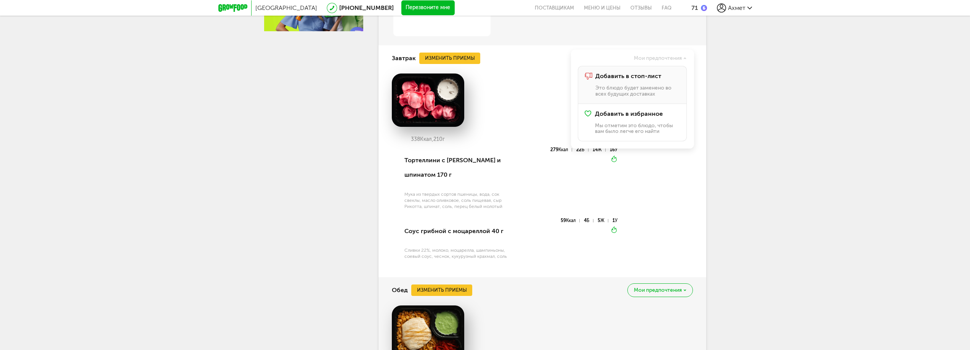
click at [635, 75] on span "Добавить в стоп-лист" at bounding box center [628, 76] width 66 height 7
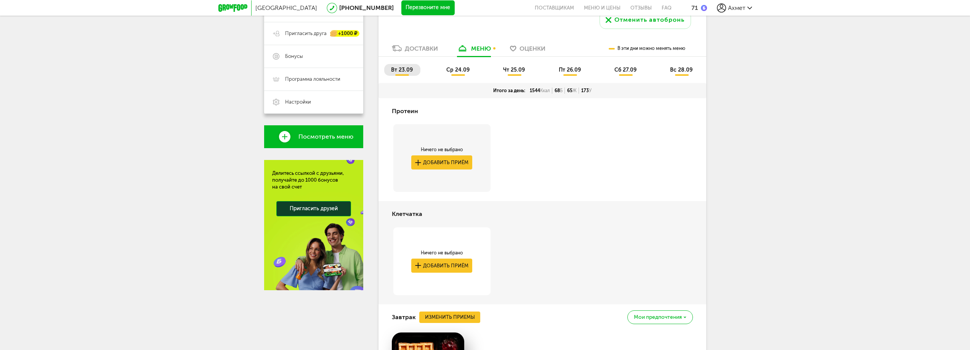
scroll to position [167, 0]
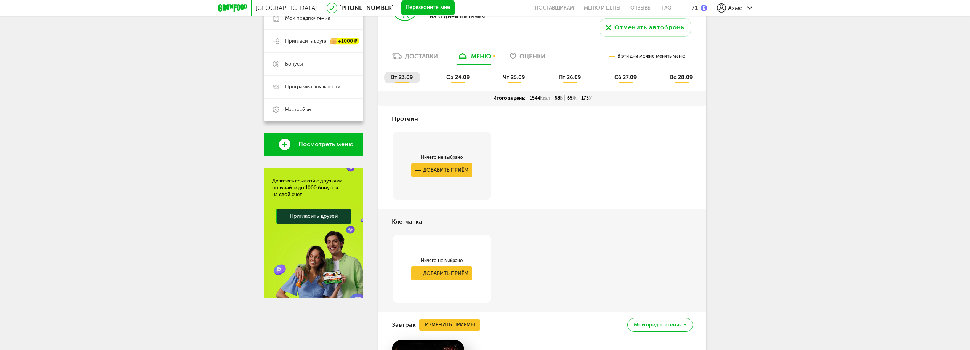
click at [465, 75] on span "ср 24.09" at bounding box center [457, 77] width 23 height 6
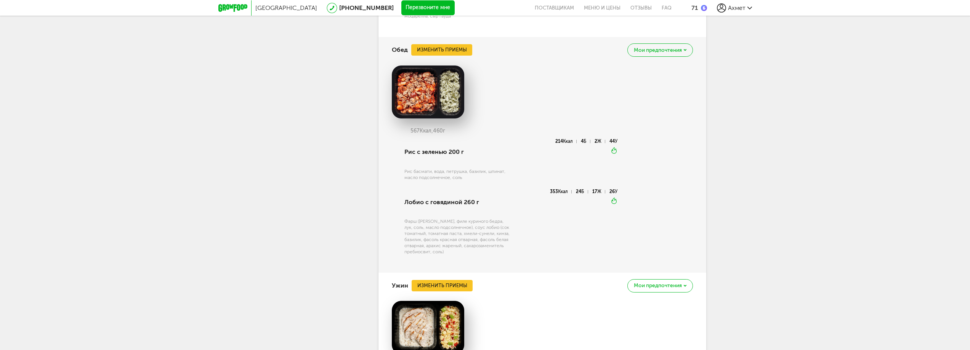
scroll to position [662, 0]
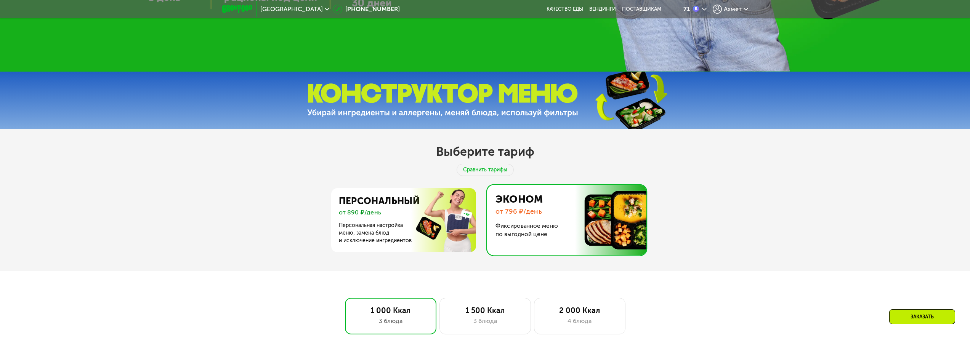
click at [738, 7] on span "Ахмет" at bounding box center [732, 9] width 18 height 6
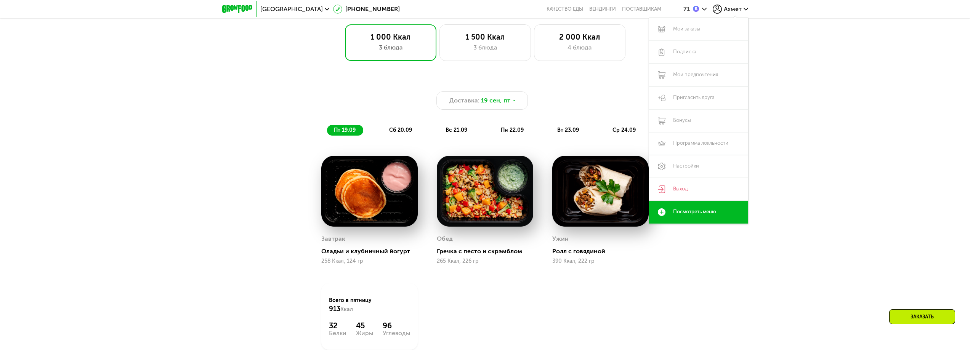
scroll to position [669, 0]
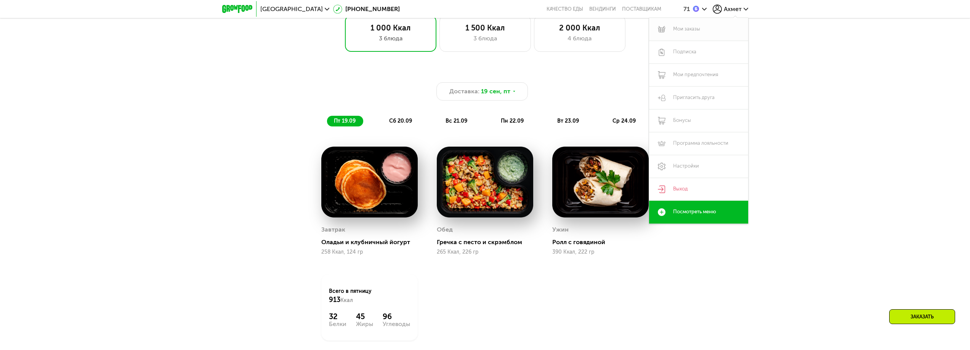
click at [697, 29] on link "Мои заказы" at bounding box center [698, 29] width 99 height 23
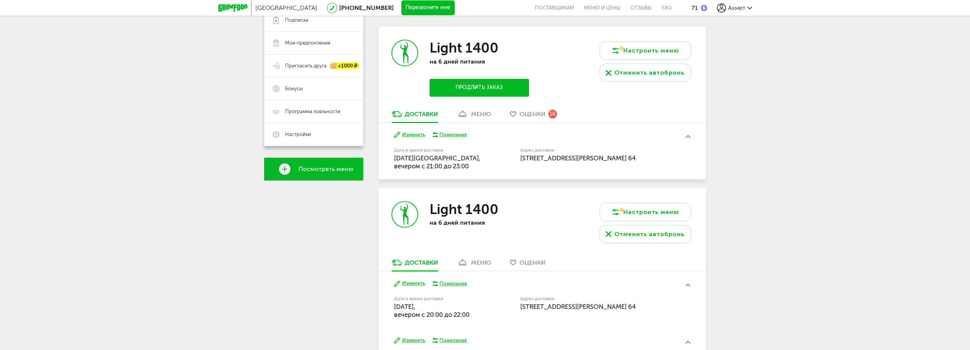
scroll to position [152, 0]
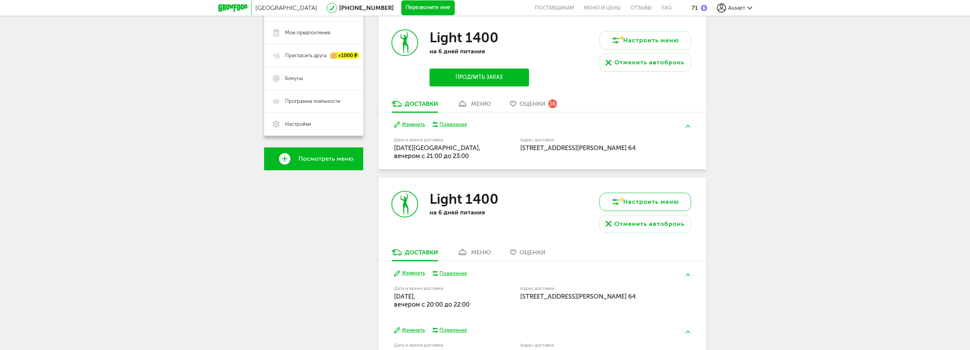
click at [656, 197] on button "Настроить меню" at bounding box center [644, 202] width 91 height 18
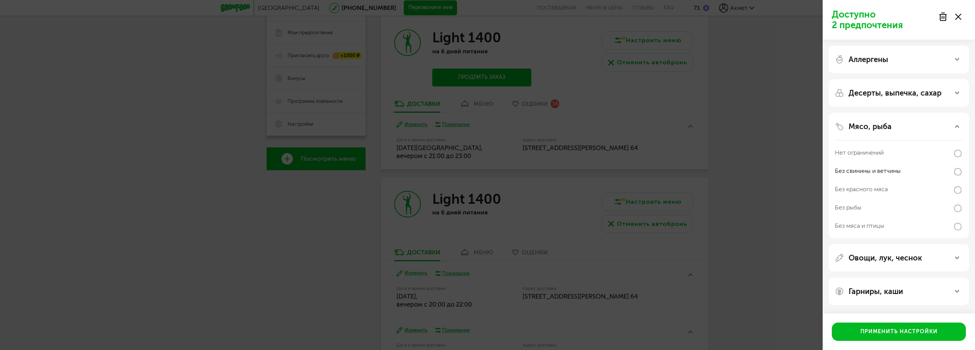
click at [734, 195] on div "Доступно 2 предпочтения Аллергены Десерты, выпечка, сахар Мясо, рыба Нет ограни…" at bounding box center [487, 175] width 975 height 350
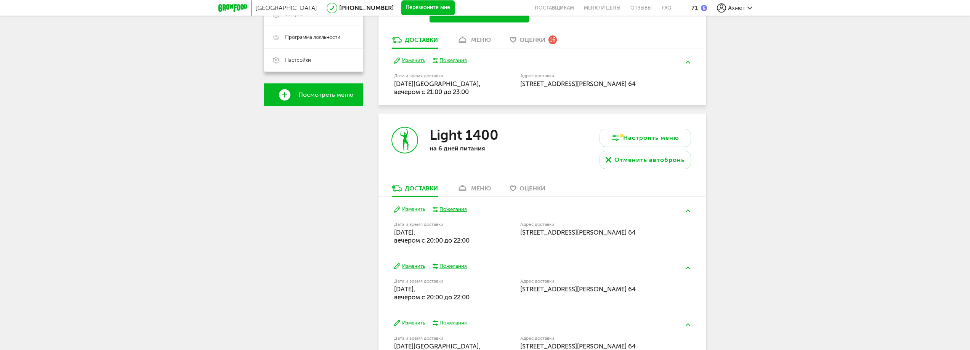
scroll to position [229, 0]
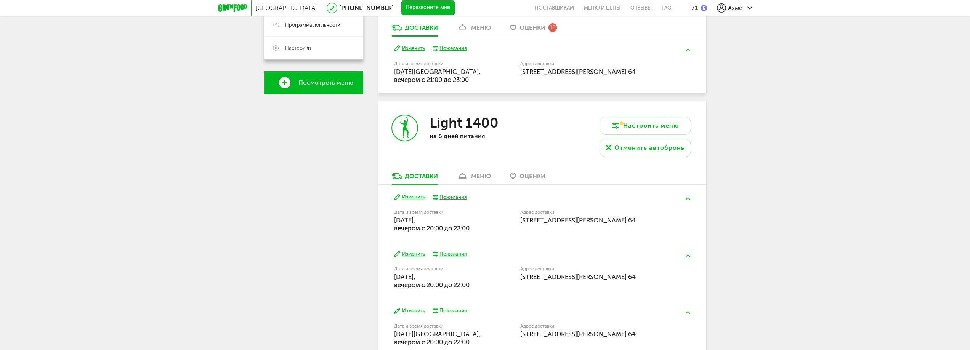
click at [472, 171] on div "Light 1400 на 6 дней питания" at bounding box center [460, 136] width 164 height 71
click at [474, 177] on div "меню" at bounding box center [481, 176] width 20 height 7
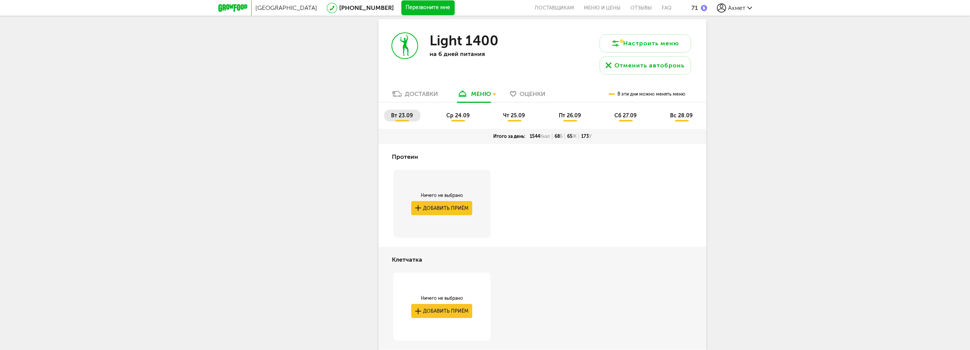
scroll to position [273, 0]
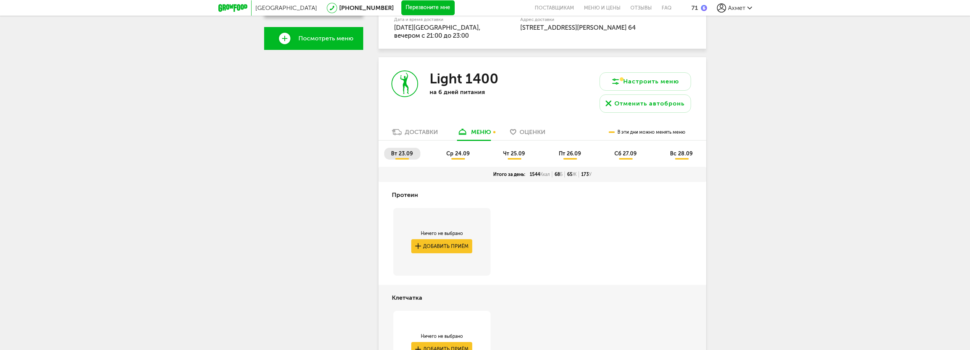
click at [460, 154] on span "ср 24.09" at bounding box center [457, 153] width 23 height 6
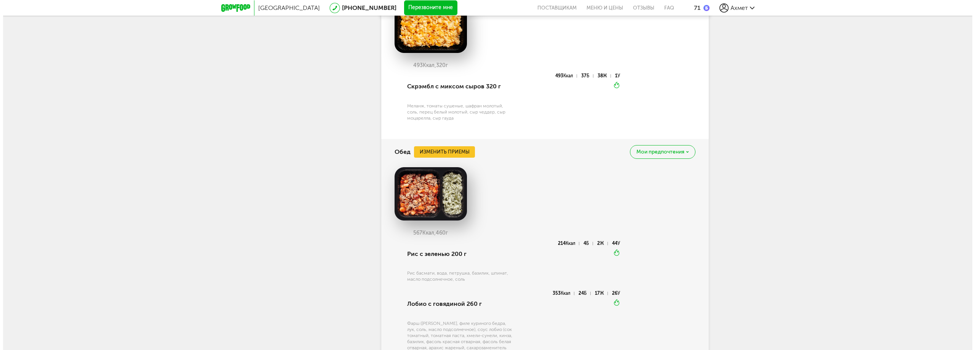
scroll to position [692, 0]
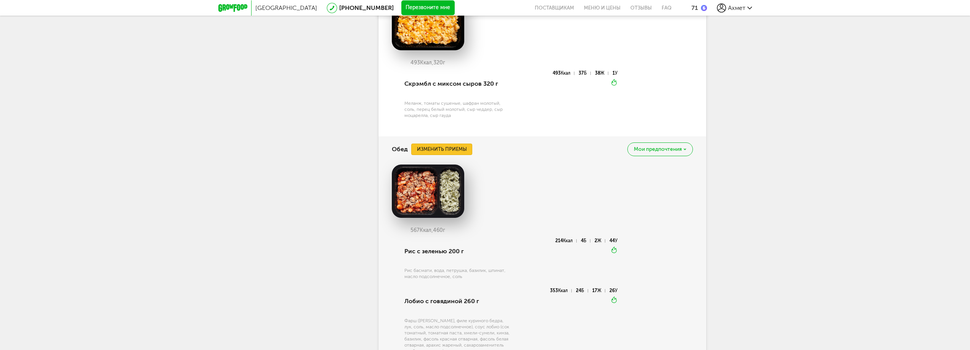
click at [454, 152] on button "Изменить приемы" at bounding box center [441, 149] width 61 height 11
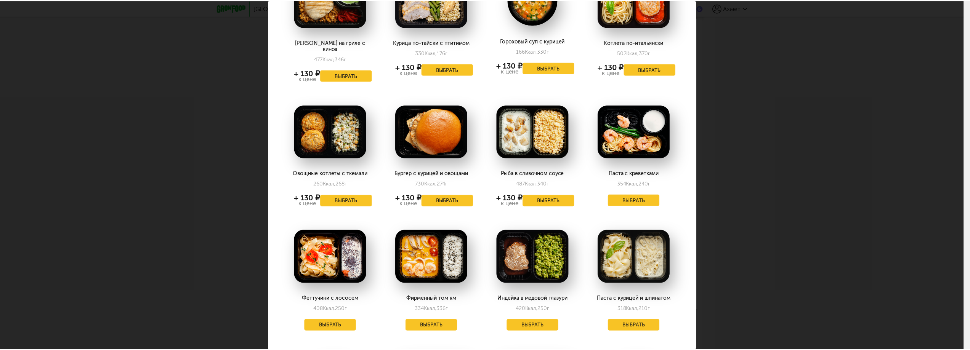
scroll to position [114, 0]
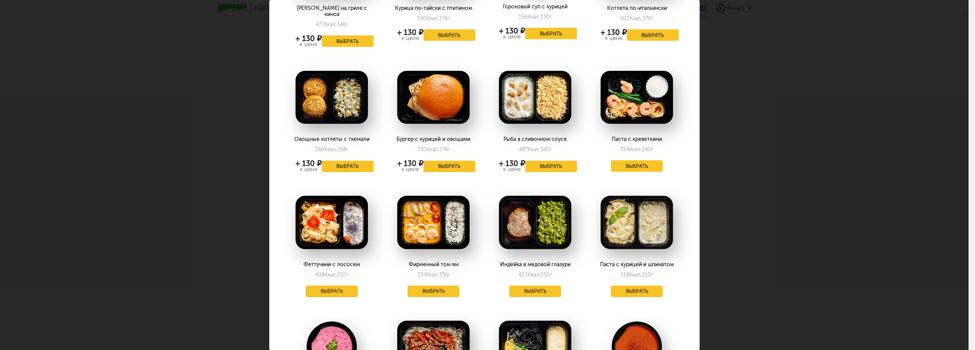
click at [338, 286] on button "Выбрать" at bounding box center [332, 291] width 52 height 11
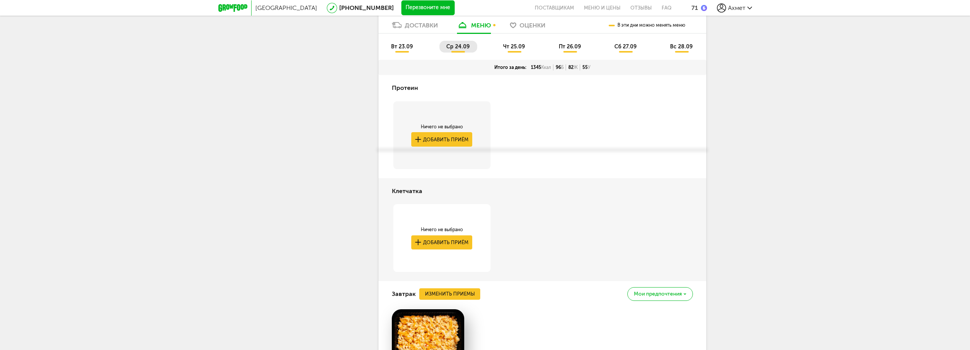
scroll to position [387, 0]
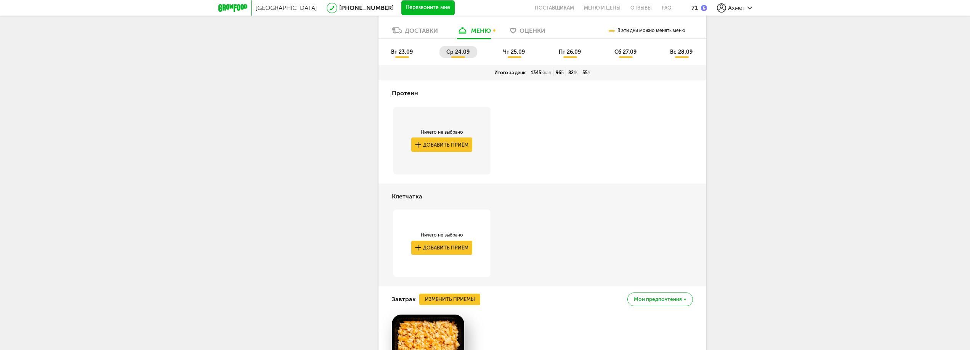
click at [511, 53] on span "чт 25.09" at bounding box center [514, 52] width 22 height 6
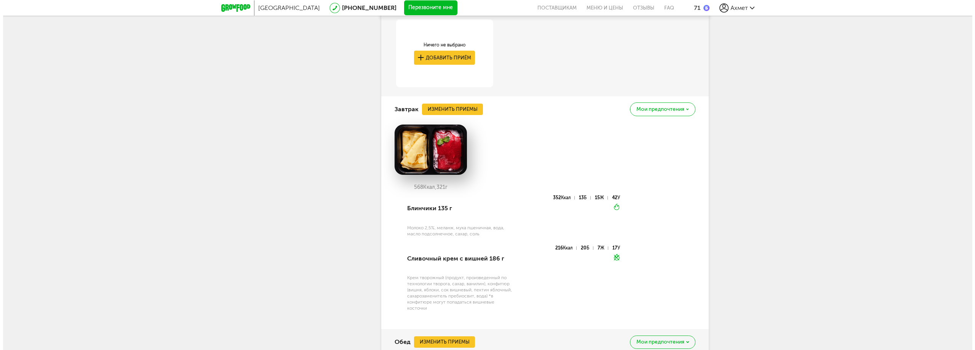
scroll to position [578, 0]
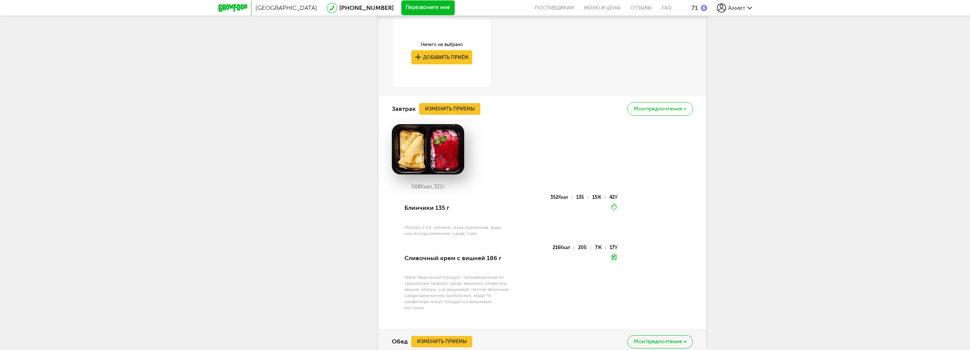
click at [470, 109] on button "Изменить приемы" at bounding box center [449, 108] width 61 height 11
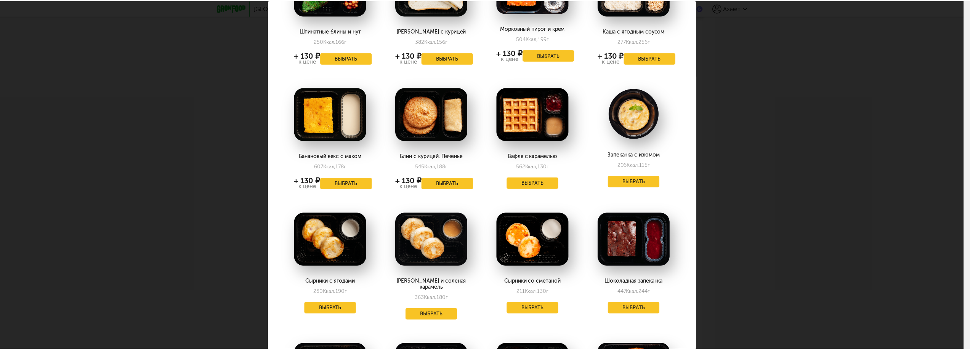
scroll to position [229, 0]
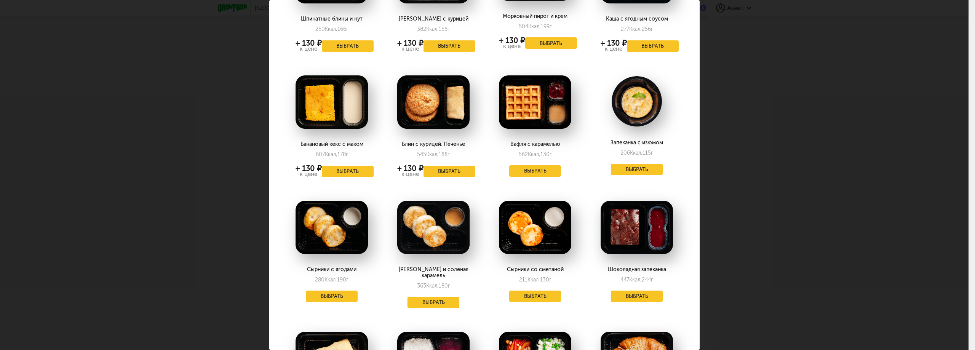
click at [442, 297] on button "Выбрать" at bounding box center [434, 302] width 52 height 11
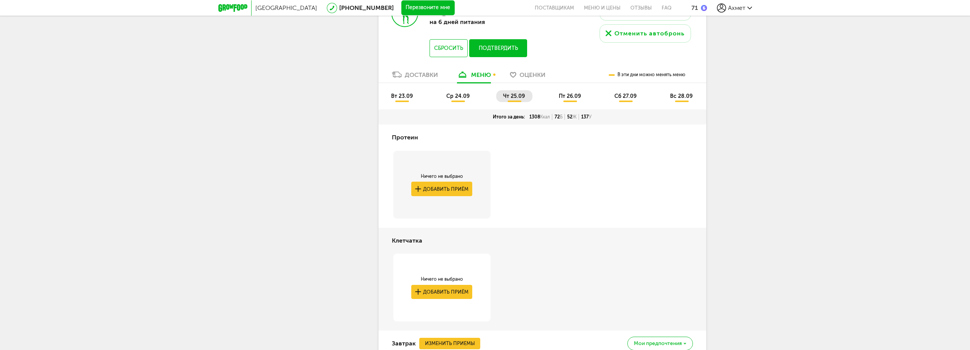
scroll to position [273, 0]
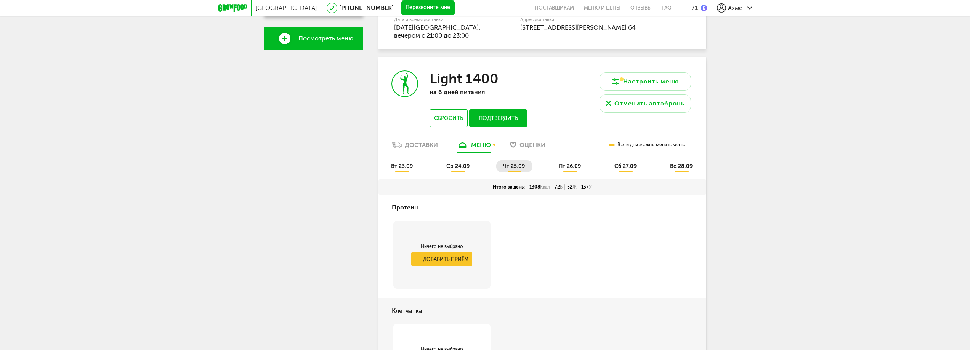
click at [565, 163] on li "пт 26.09" at bounding box center [570, 166] width 37 height 12
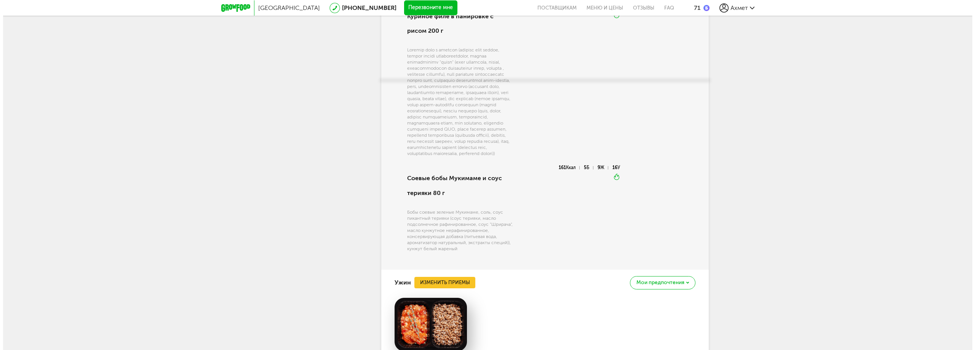
scroll to position [1035, 0]
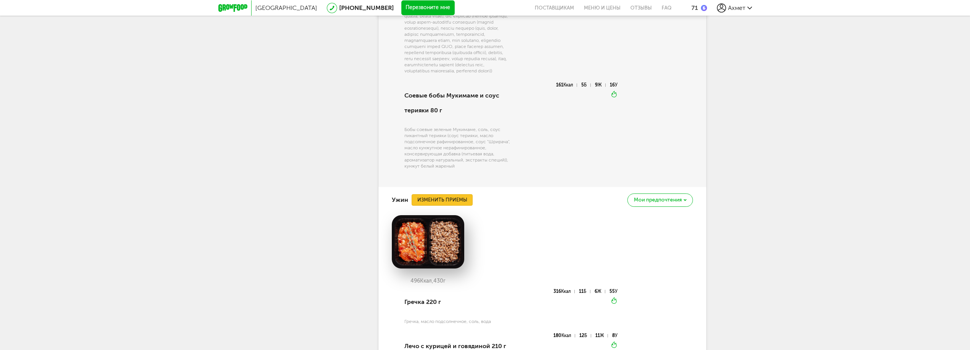
click at [454, 206] on button "Изменить приемы" at bounding box center [441, 199] width 61 height 11
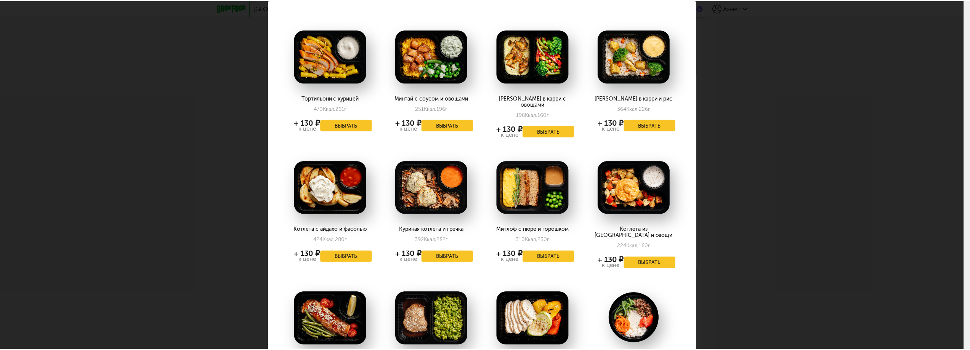
scroll to position [152, 0]
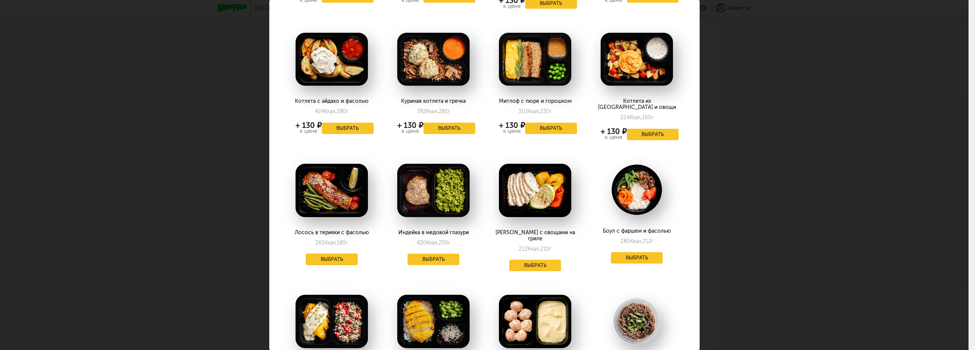
click at [342, 254] on button "Выбрать" at bounding box center [332, 259] width 52 height 11
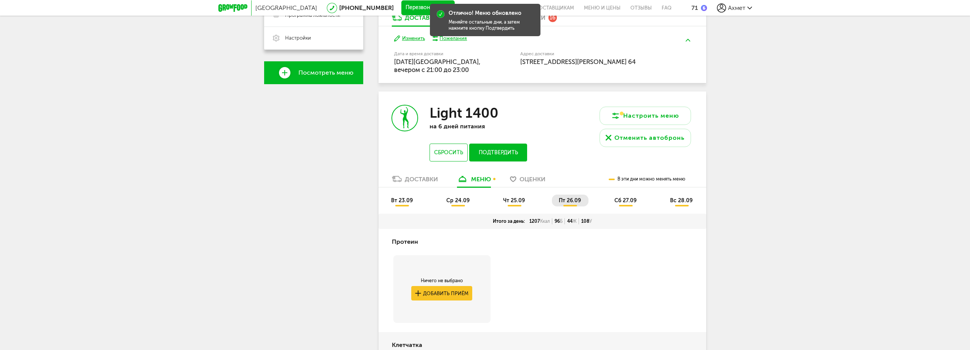
scroll to position [235, 0]
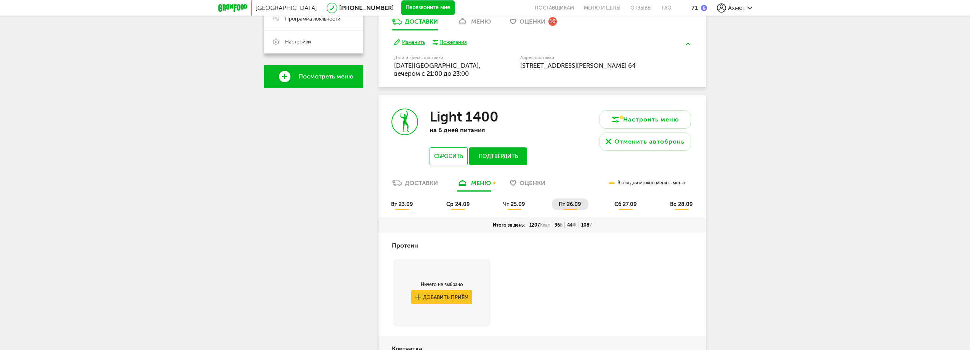
click at [620, 205] on span "сб 27.09" at bounding box center [625, 204] width 22 height 6
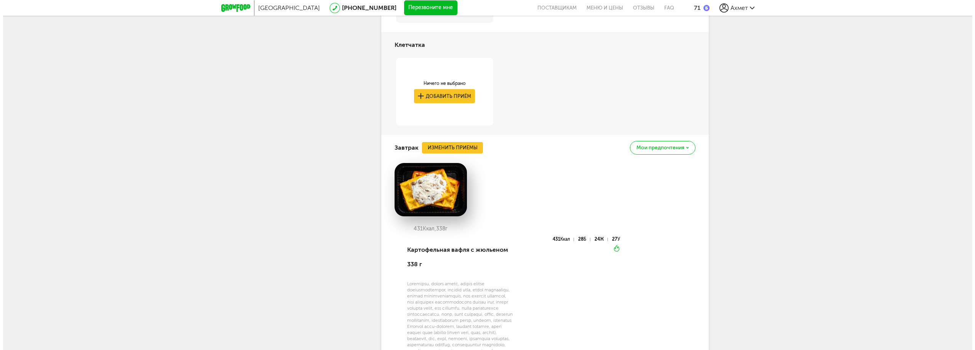
scroll to position [539, 0]
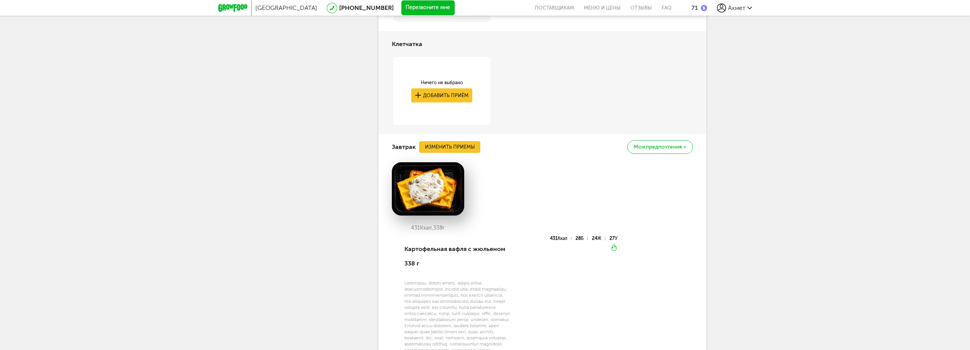
click at [472, 146] on button "Изменить приемы" at bounding box center [449, 146] width 61 height 11
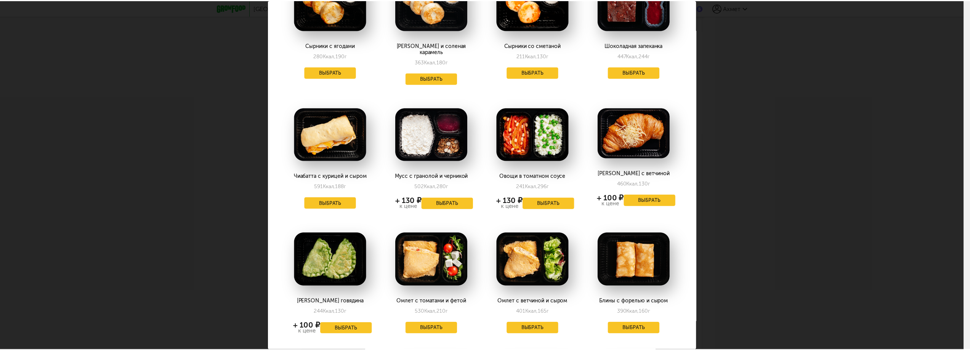
scroll to position [571, 0]
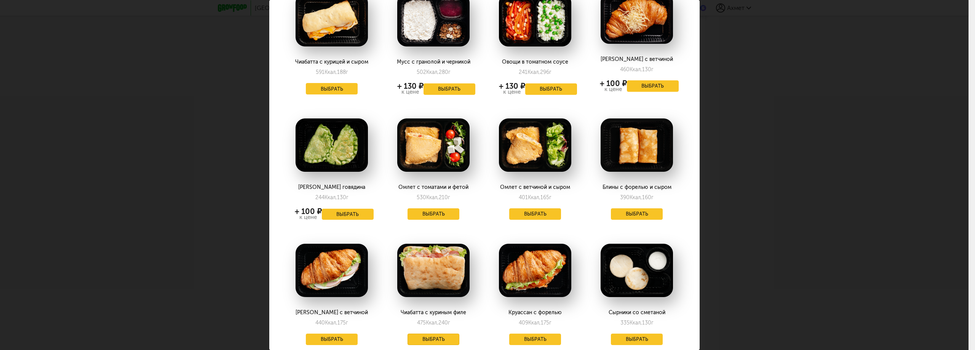
click at [440, 334] on button "Выбрать" at bounding box center [434, 339] width 52 height 11
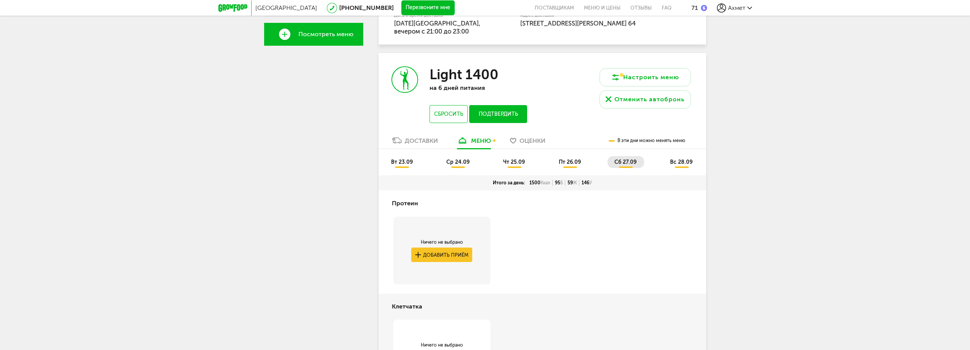
scroll to position [273, 0]
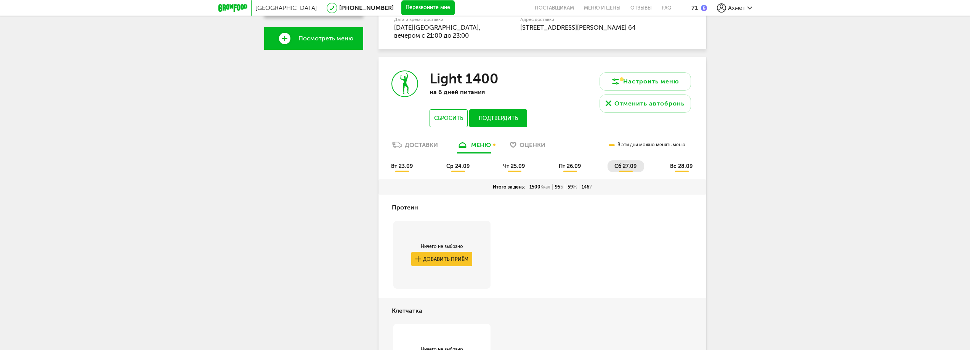
click at [681, 167] on span "вс 28.09" at bounding box center [681, 166] width 22 height 6
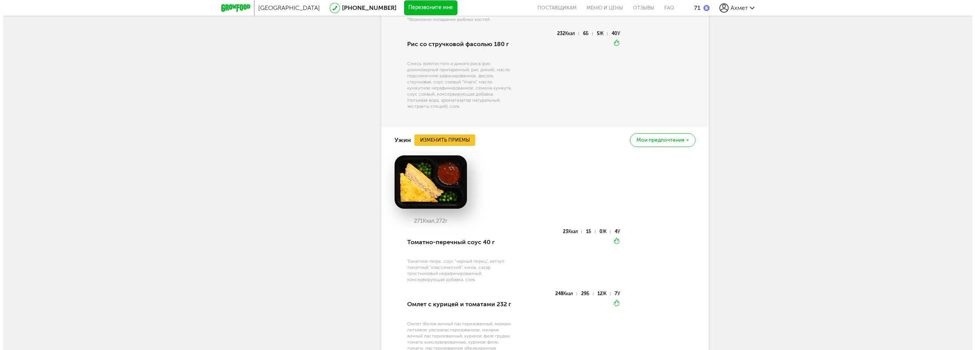
scroll to position [1073, 0]
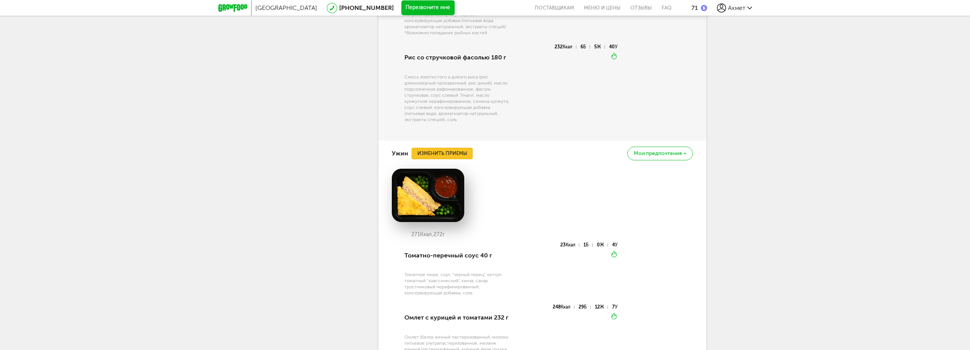
click at [434, 154] on button "Изменить приемы" at bounding box center [441, 153] width 61 height 11
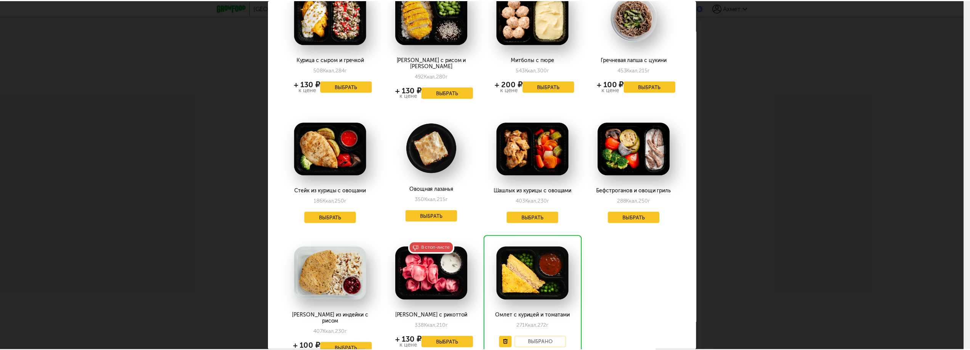
scroll to position [457, 0]
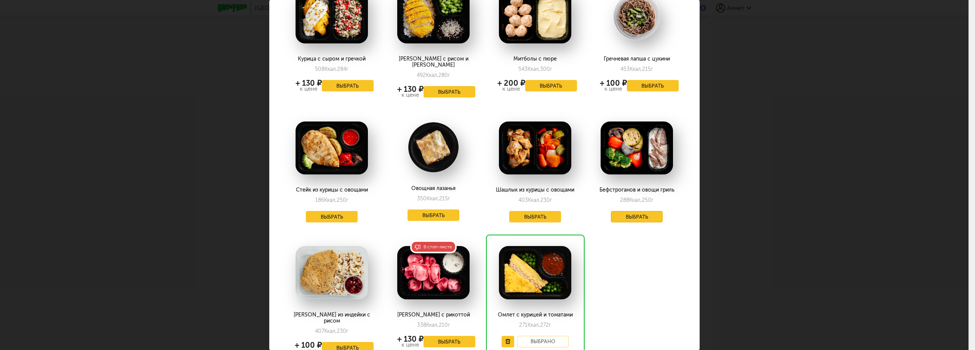
click at [637, 211] on button "Выбрать" at bounding box center [637, 216] width 52 height 11
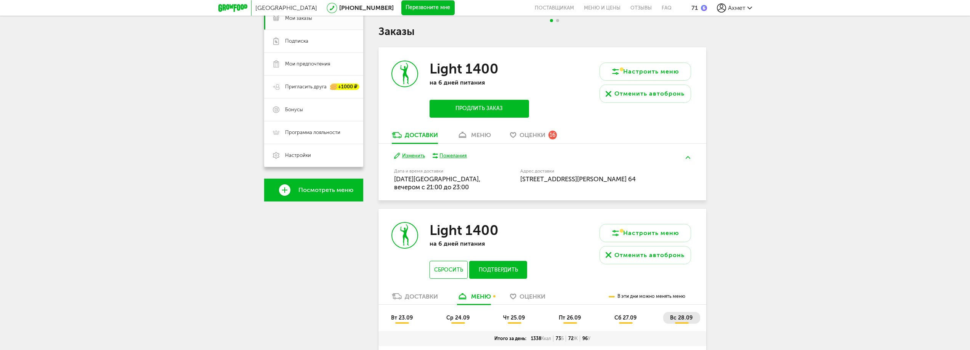
scroll to position [120, 0]
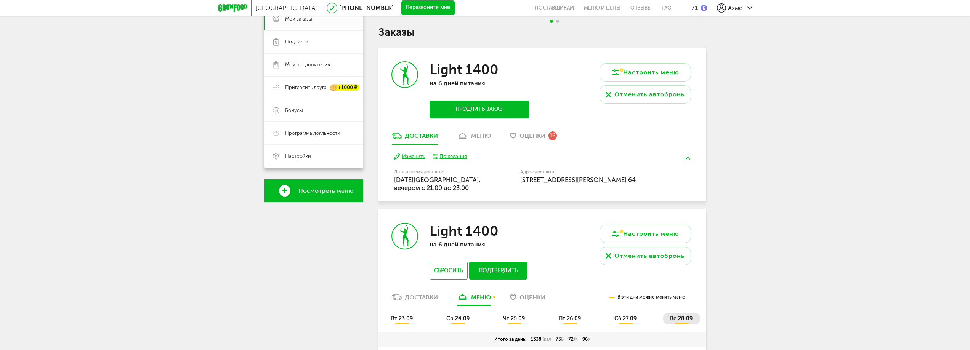
click at [486, 135] on div "меню" at bounding box center [481, 135] width 20 height 7
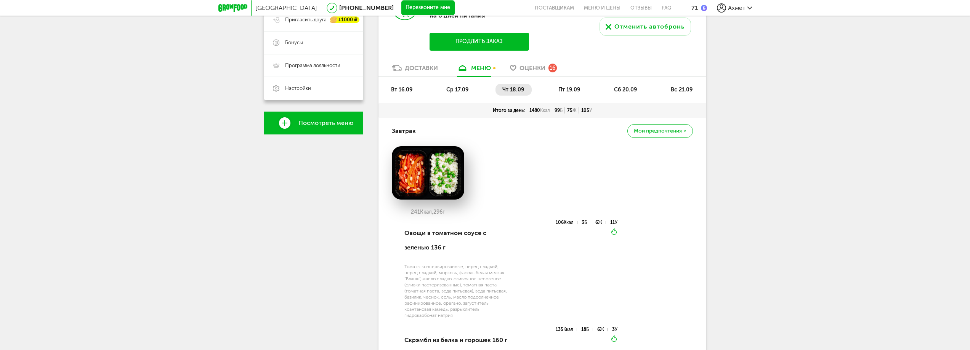
scroll to position [187, 0]
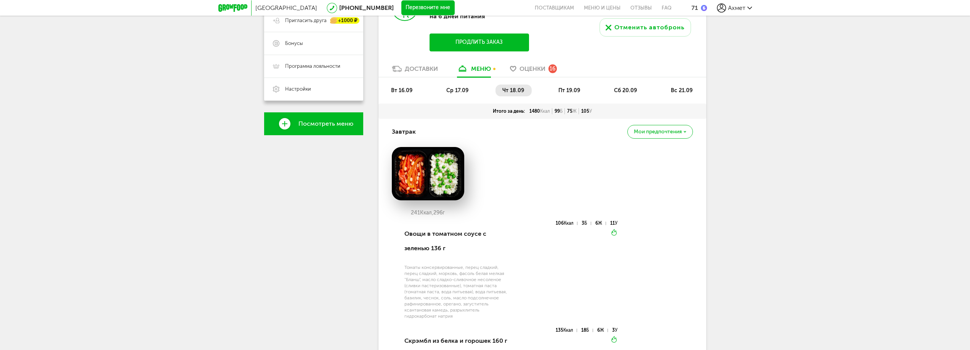
click at [569, 90] on span "пт 19.09" at bounding box center [569, 90] width 22 height 6
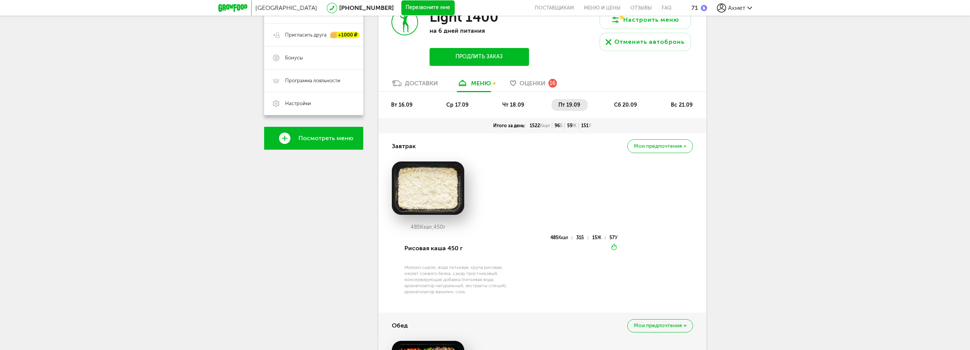
scroll to position [149, 0]
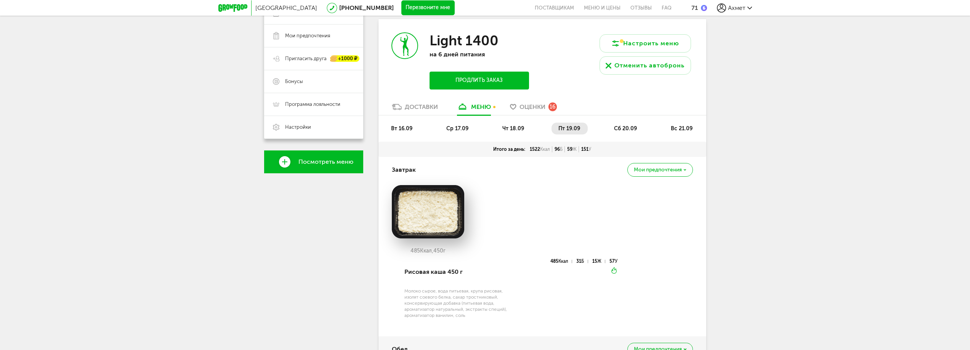
click at [626, 127] on span "сб 20.09" at bounding box center [625, 128] width 23 height 6
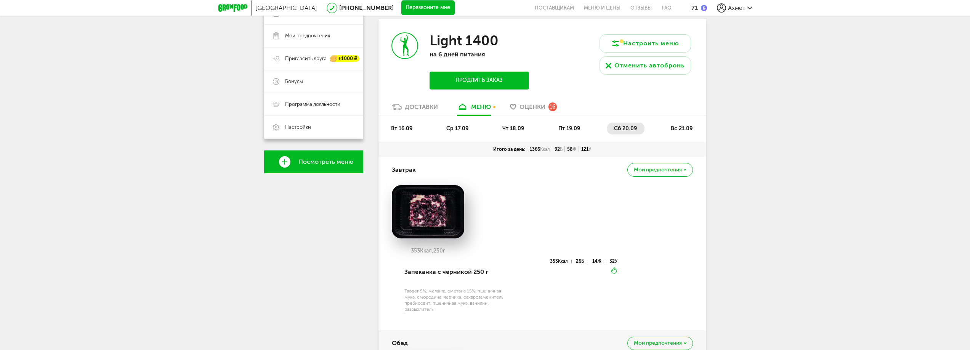
click at [681, 127] on span "вс 21.09" at bounding box center [681, 128] width 22 height 6
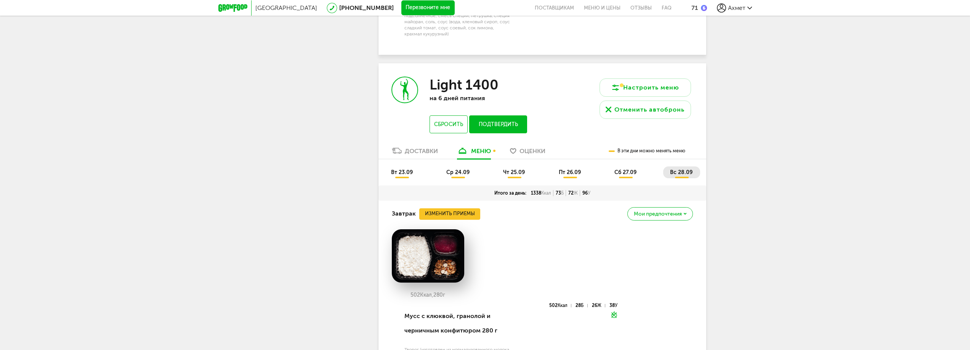
scroll to position [914, 0]
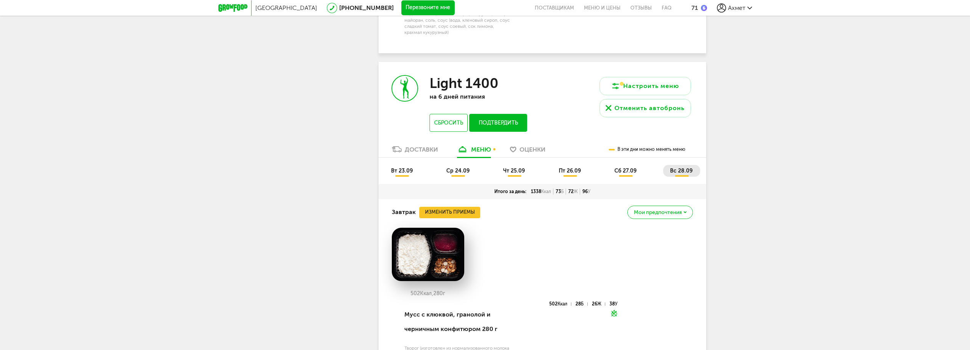
click at [402, 168] on span "вт 23.09" at bounding box center [402, 171] width 22 height 6
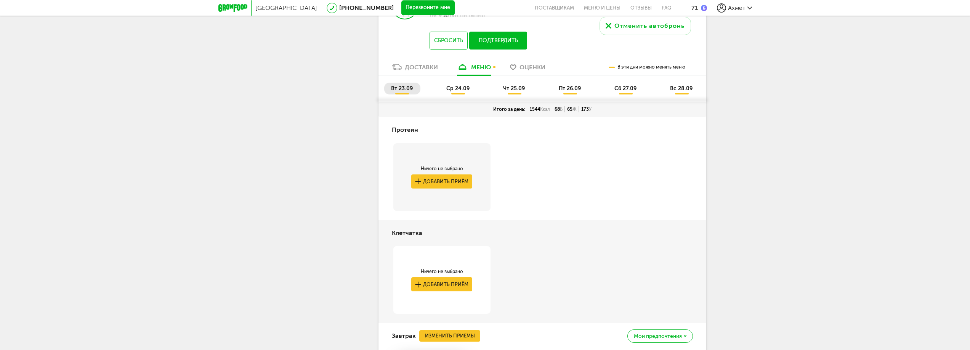
scroll to position [952, 0]
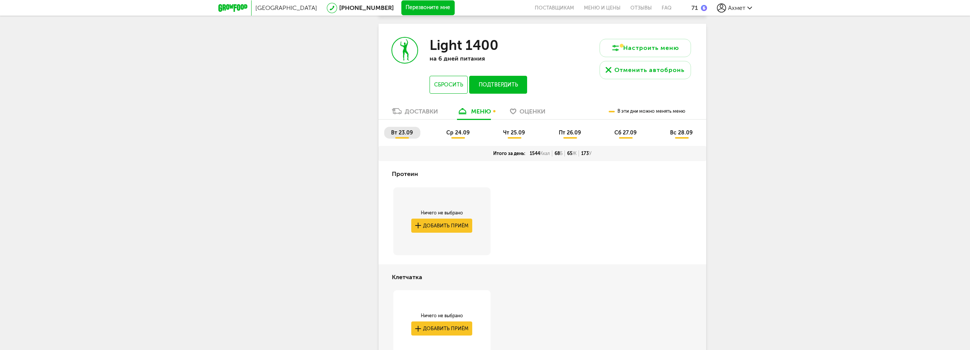
click at [456, 127] on li "ср 24.09" at bounding box center [458, 133] width 38 height 12
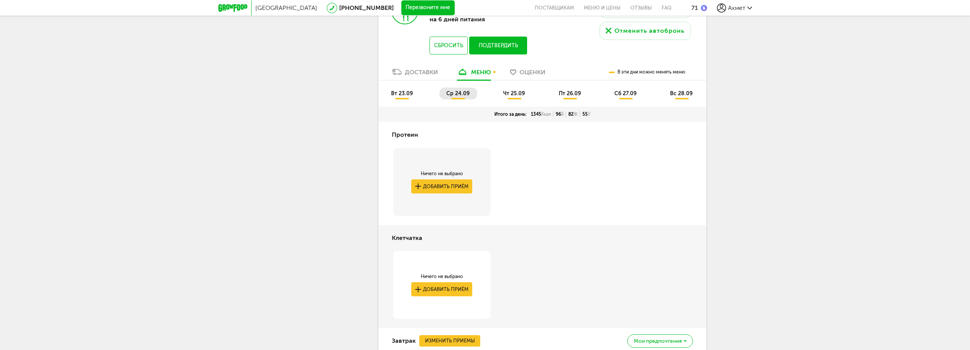
scroll to position [990, 0]
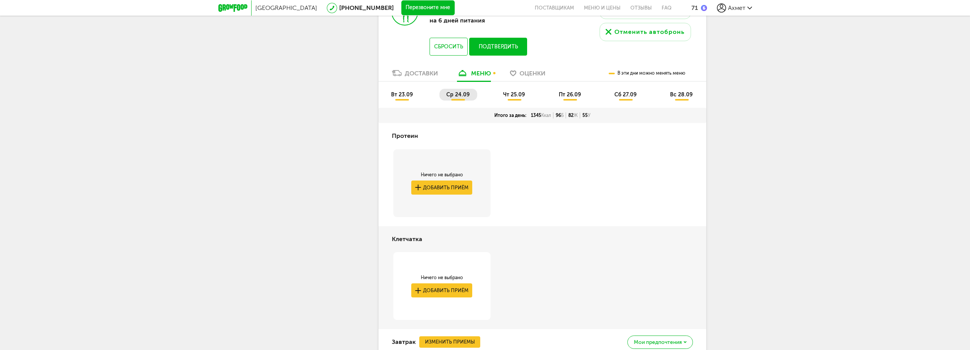
click at [514, 91] on span "чт 25.09" at bounding box center [514, 94] width 22 height 6
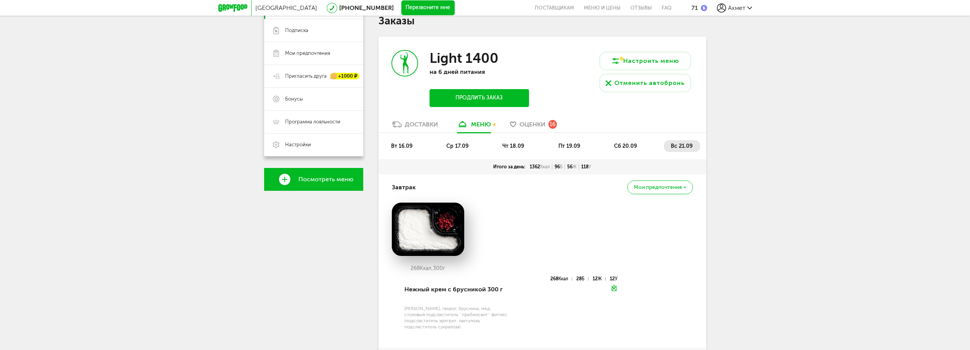
scroll to position [38, 0]
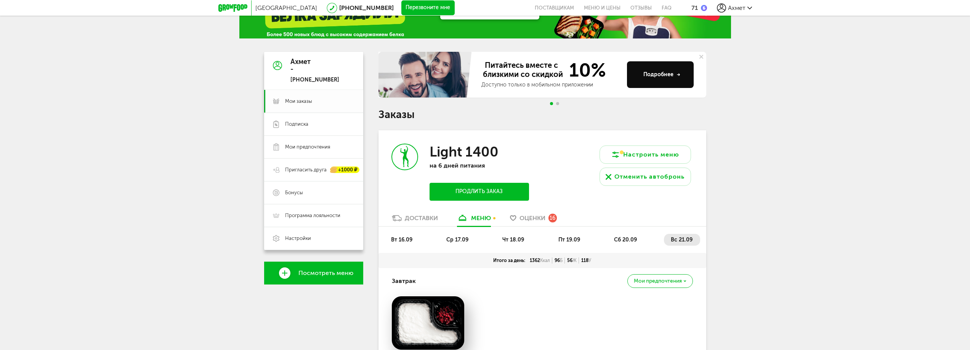
click at [294, 102] on span "Мои заказы" at bounding box center [298, 101] width 27 height 7
click at [298, 125] on span "Подписка" at bounding box center [296, 124] width 23 height 7
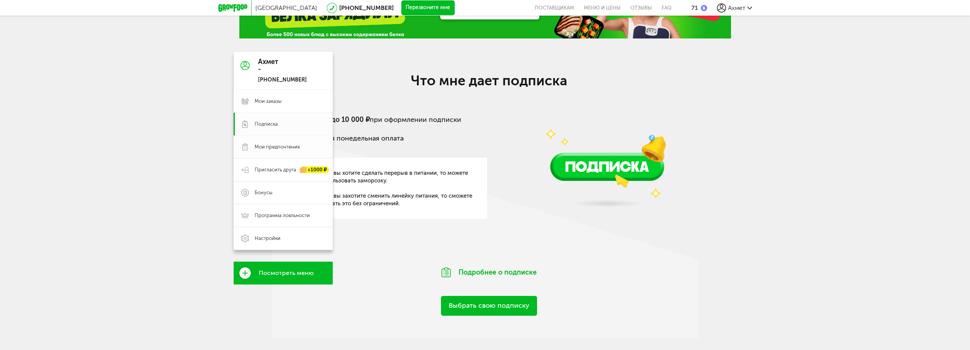
click at [278, 147] on span "Мои предпочтения" at bounding box center [276, 147] width 45 height 7
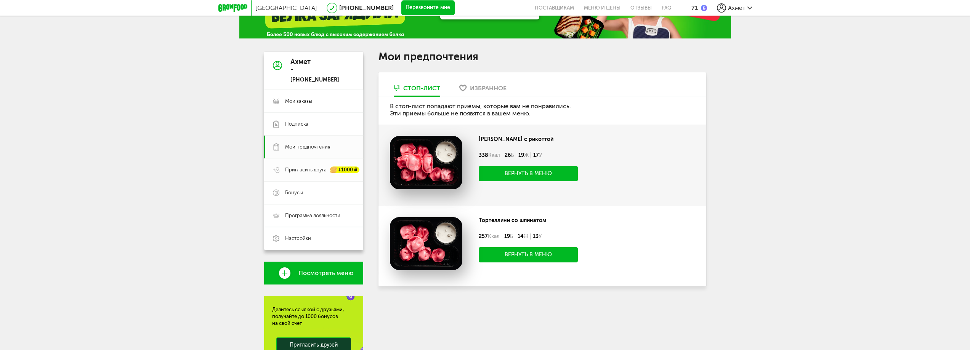
click at [299, 171] on span "Пригласить друга" at bounding box center [306, 169] width 42 height 7
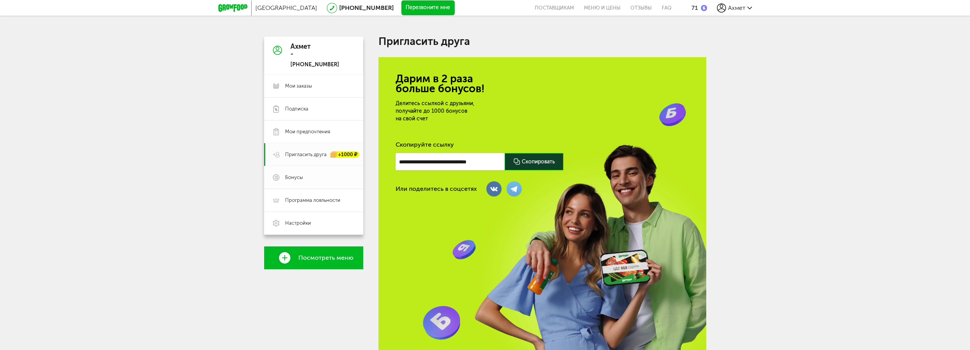
click at [300, 176] on span "Бонусы" at bounding box center [294, 177] width 18 height 7
